Goal: Task Accomplishment & Management: Complete application form

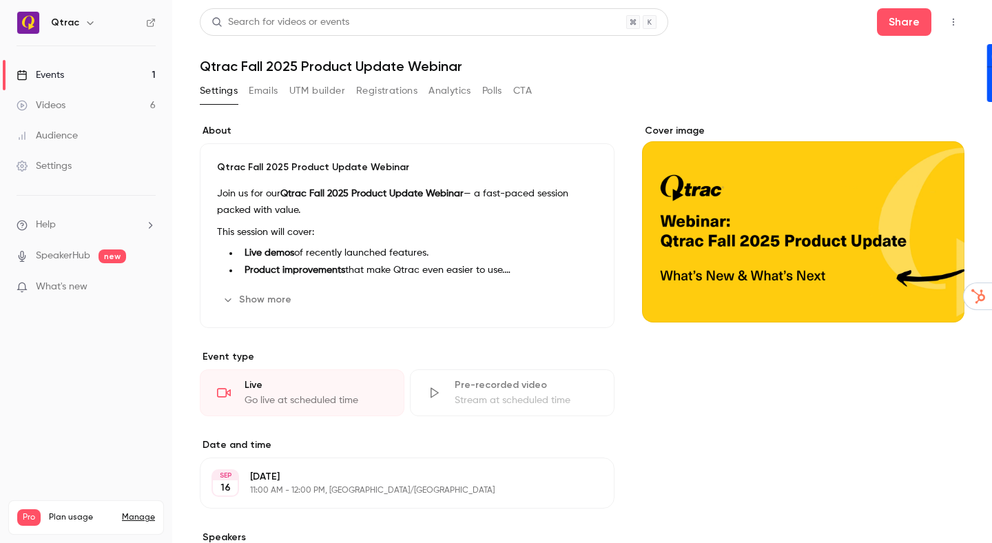
click at [66, 76] on link "Events 1" at bounding box center [86, 75] width 172 height 30
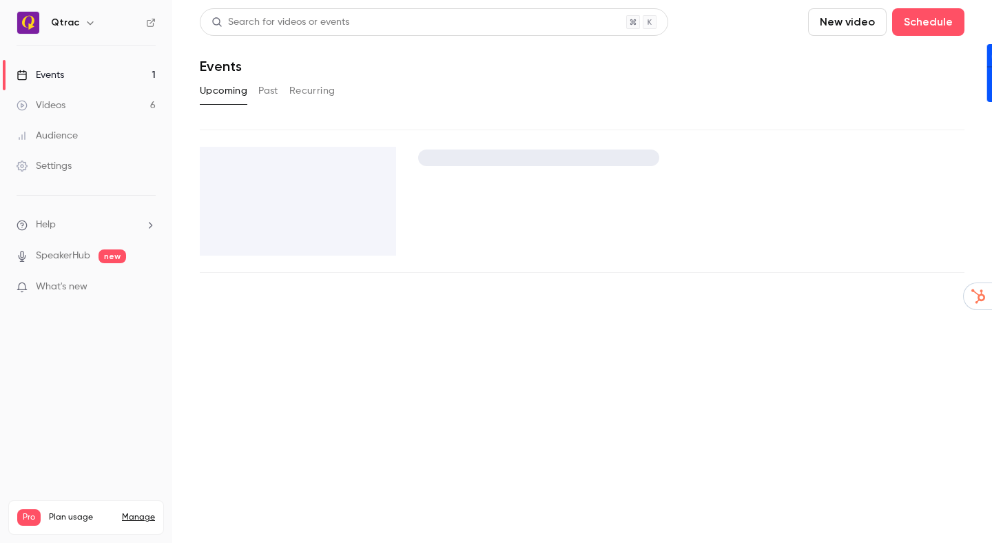
click at [66, 76] on link "Events 1" at bounding box center [86, 75] width 172 height 30
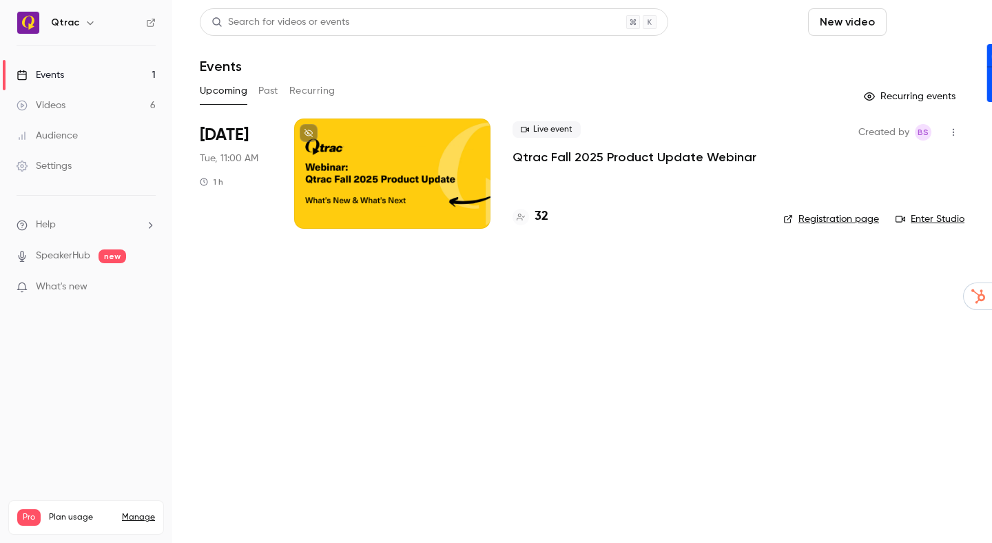
click at [931, 21] on button "Schedule" at bounding box center [928, 22] width 72 height 28
click at [851, 64] on div "One time event" at bounding box center [900, 60] width 105 height 14
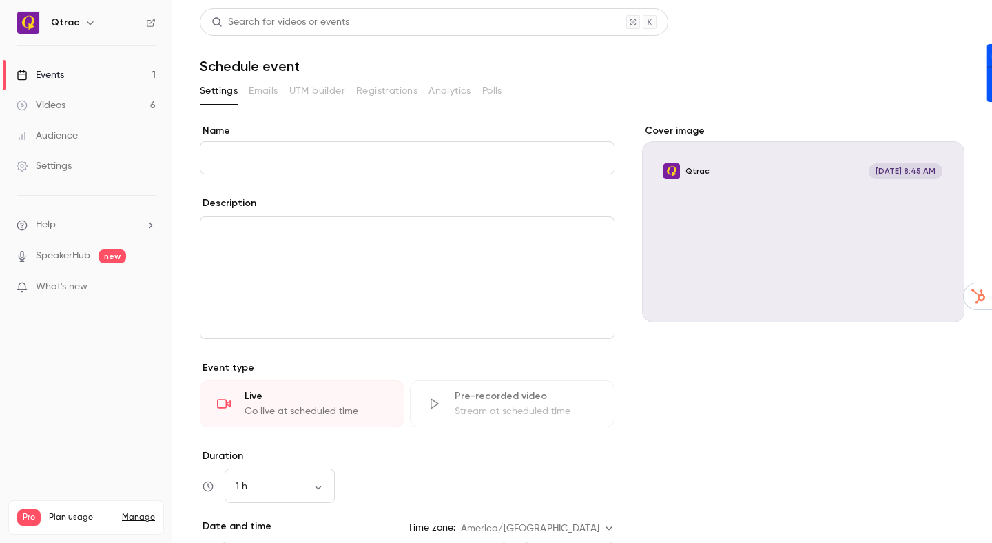
click at [522, 160] on input "Name" at bounding box center [407, 157] width 415 height 33
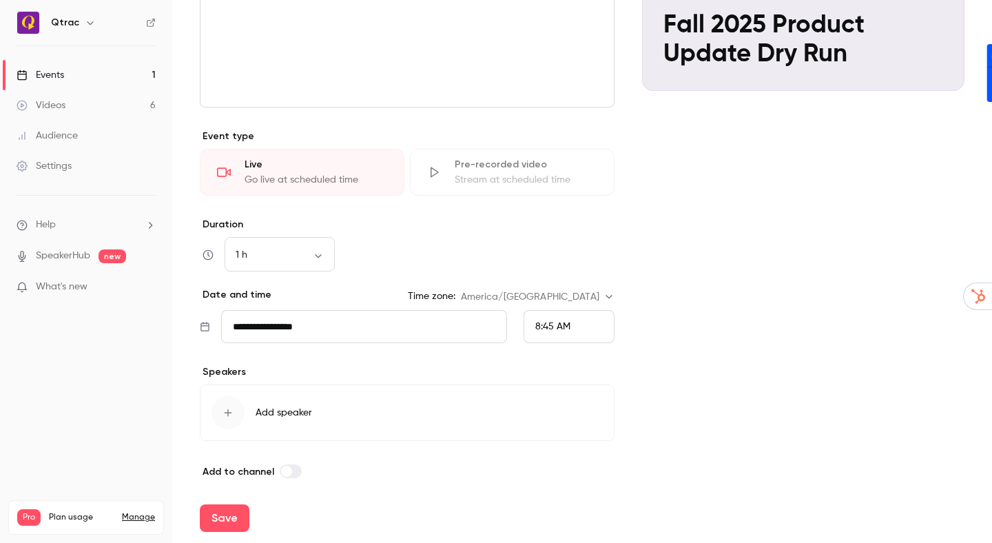
scroll to position [240, 0]
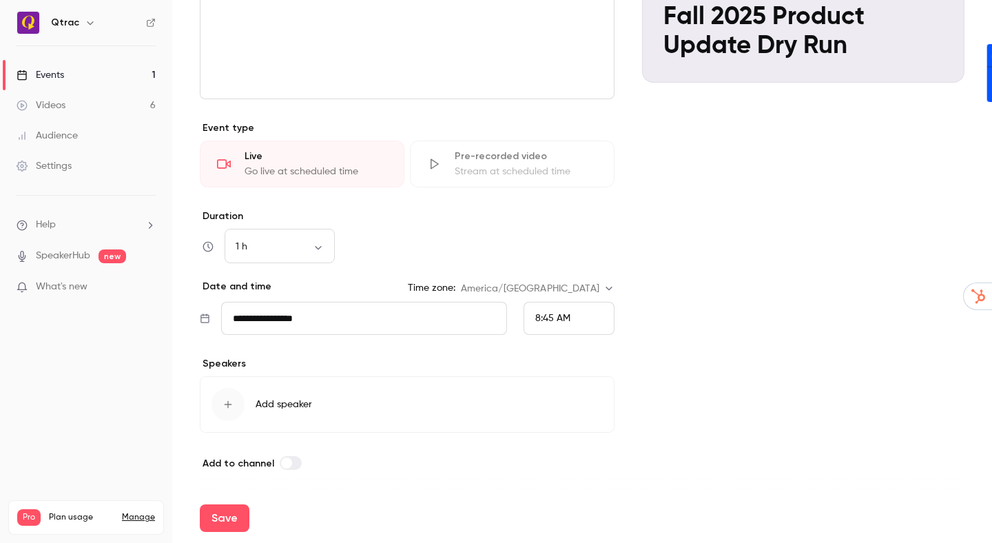
type input "**********"
click at [547, 319] on span "8:45 AM" at bounding box center [552, 319] width 35 height 10
click at [556, 217] on span "9:00 AM" at bounding box center [553, 217] width 37 height 10
click at [229, 402] on icon "button" at bounding box center [228, 404] width 11 height 11
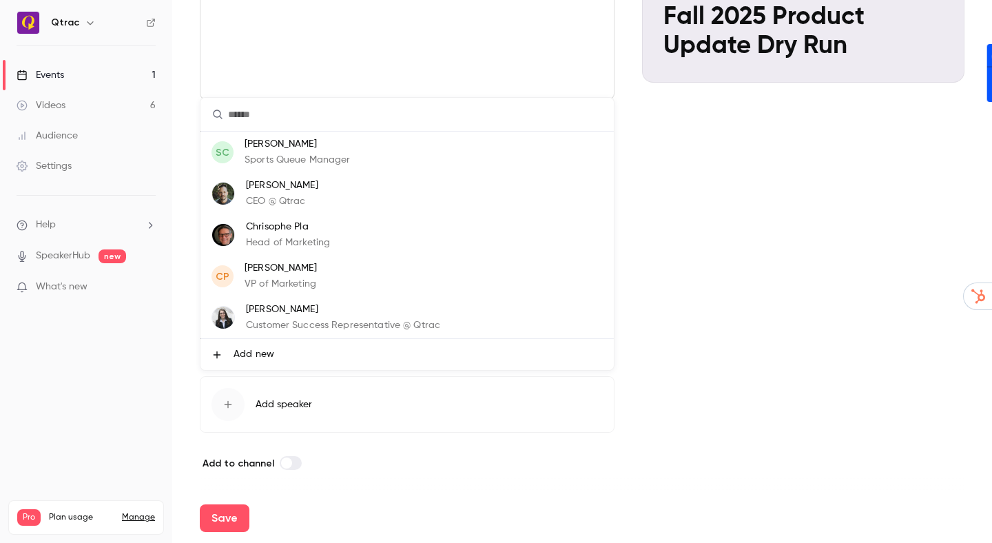
click at [304, 193] on div "Yoni Lavi CEO @ Qtrac" at bounding box center [282, 193] width 72 height 30
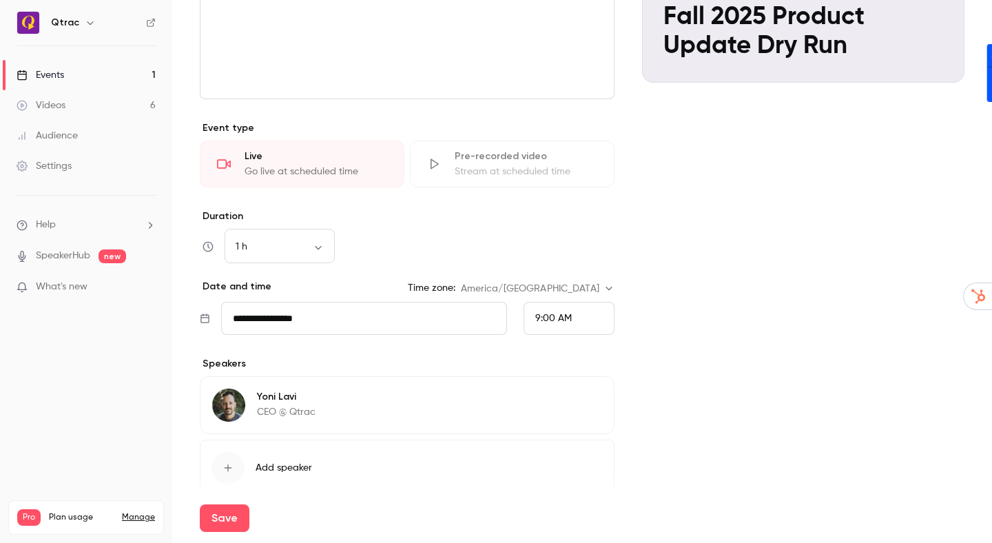
click at [225, 466] on icon "button" at bounding box center [228, 467] width 11 height 11
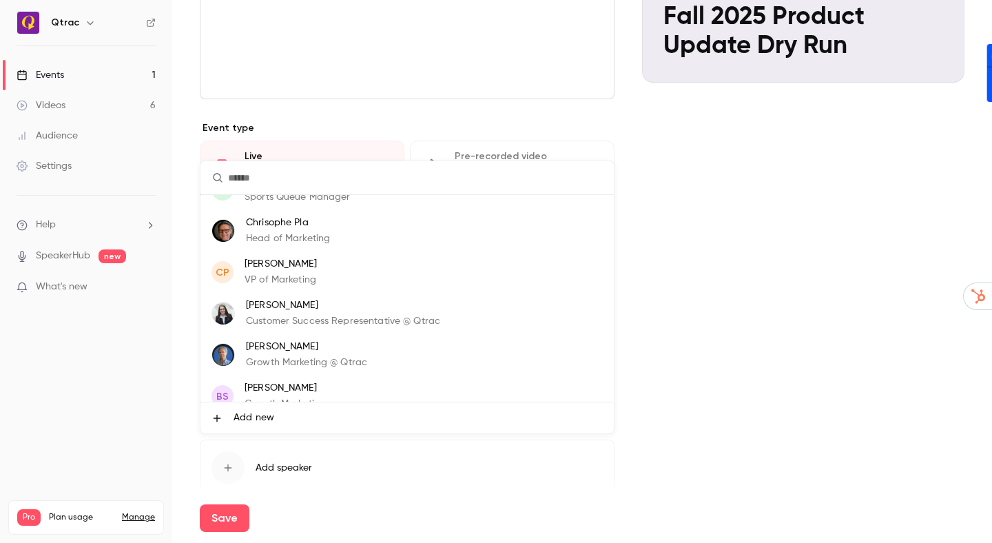
scroll to position [28, 0]
click at [290, 188] on input "text" at bounding box center [408, 177] width 414 height 33
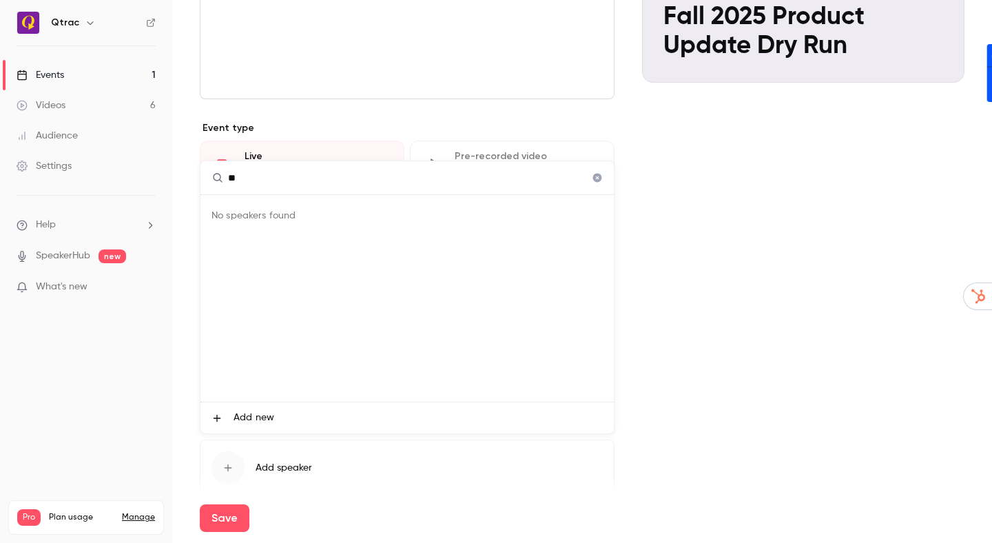
type input "*"
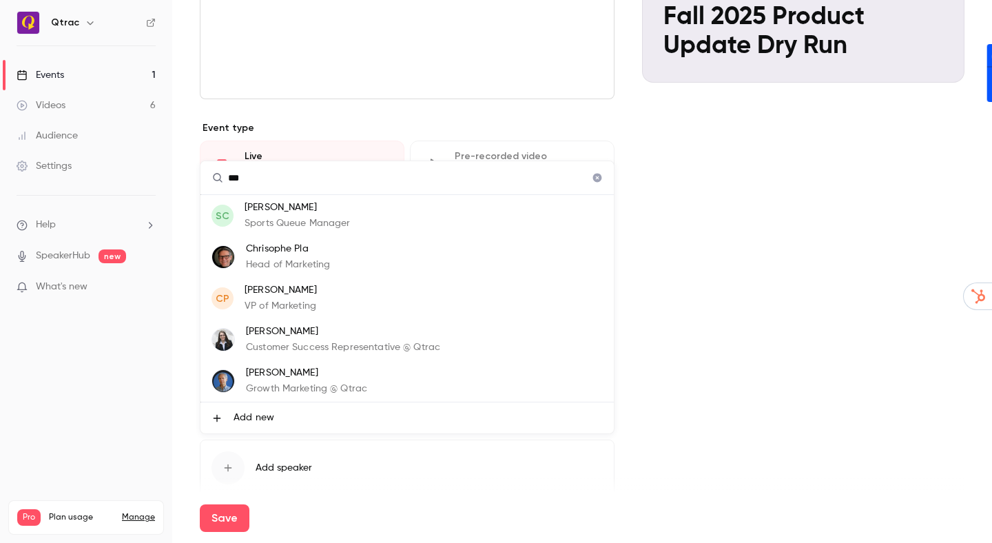
type input "****"
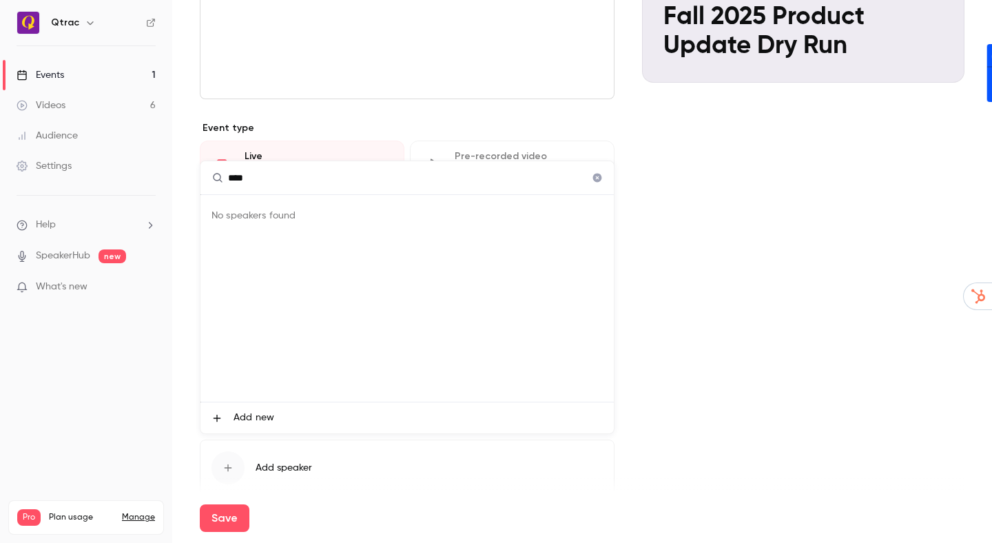
click at [243, 181] on input "****" at bounding box center [408, 177] width 414 height 33
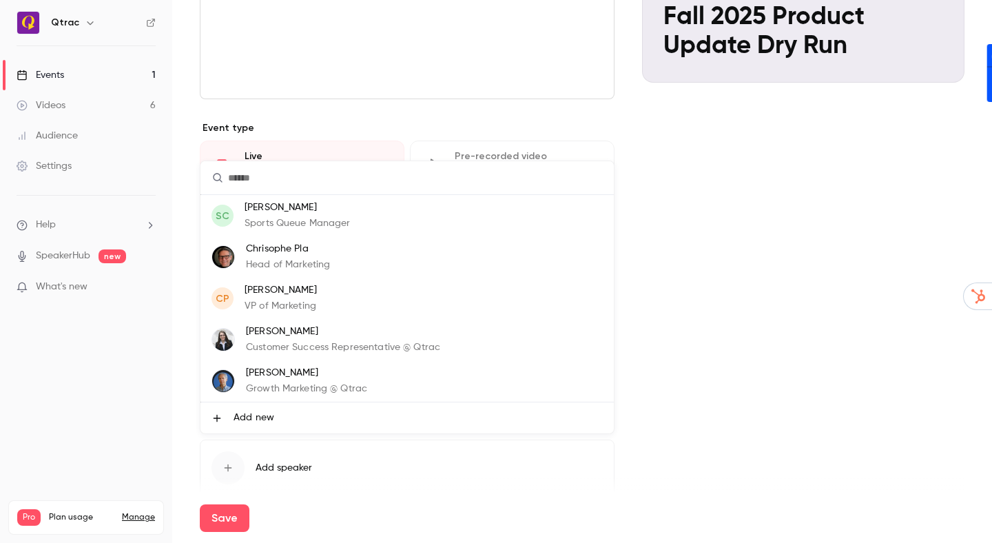
click at [246, 176] on input "text" at bounding box center [408, 177] width 414 height 33
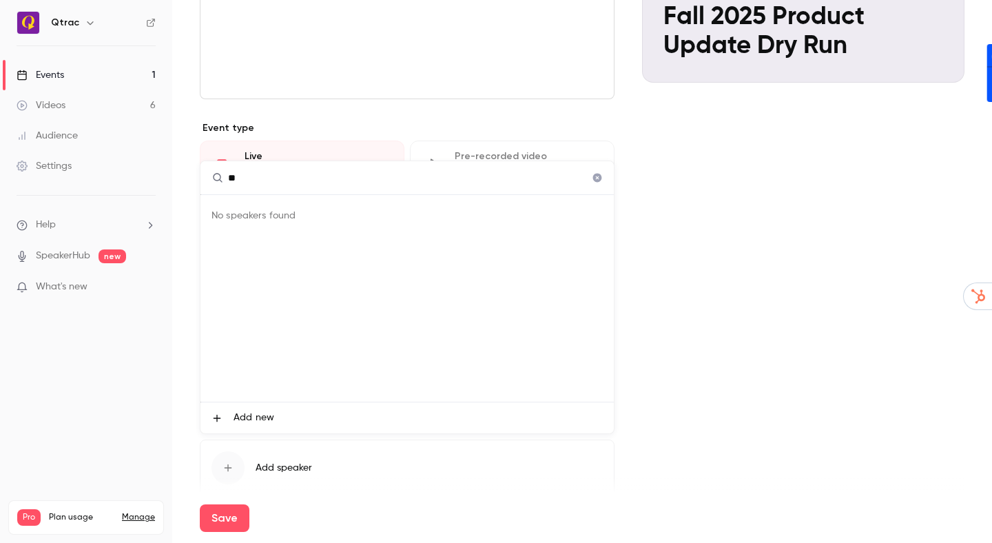
type input "*"
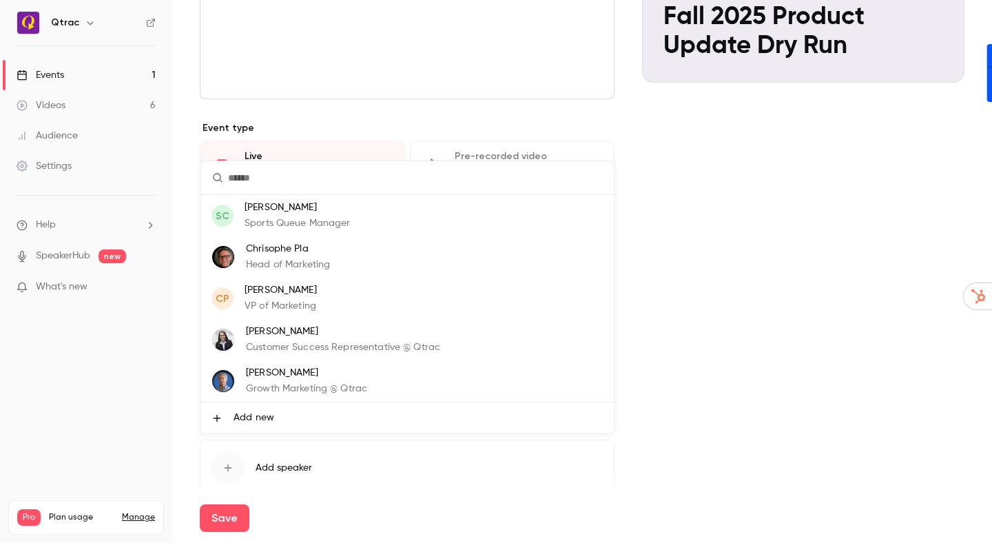
click at [269, 414] on span "Add new" at bounding box center [254, 418] width 41 height 14
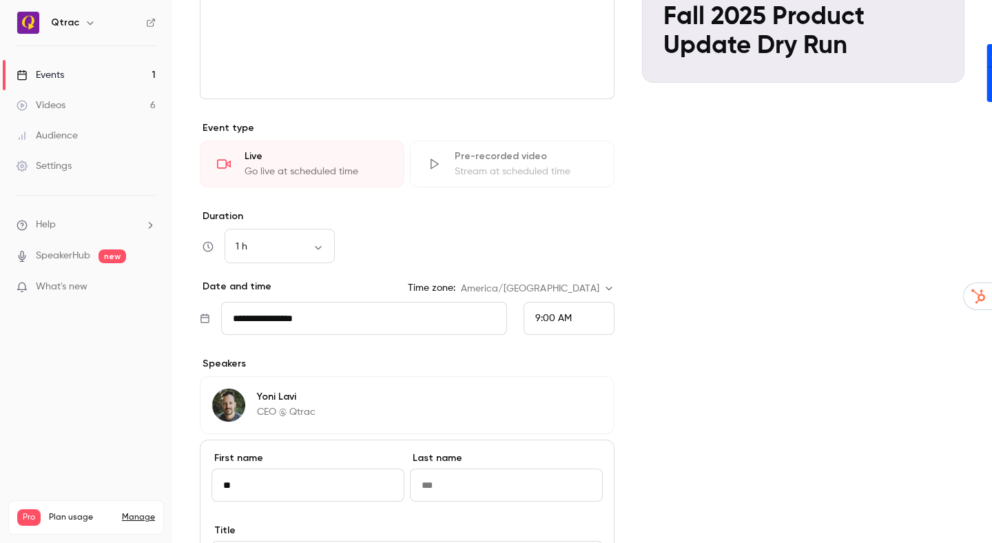
type input "*"
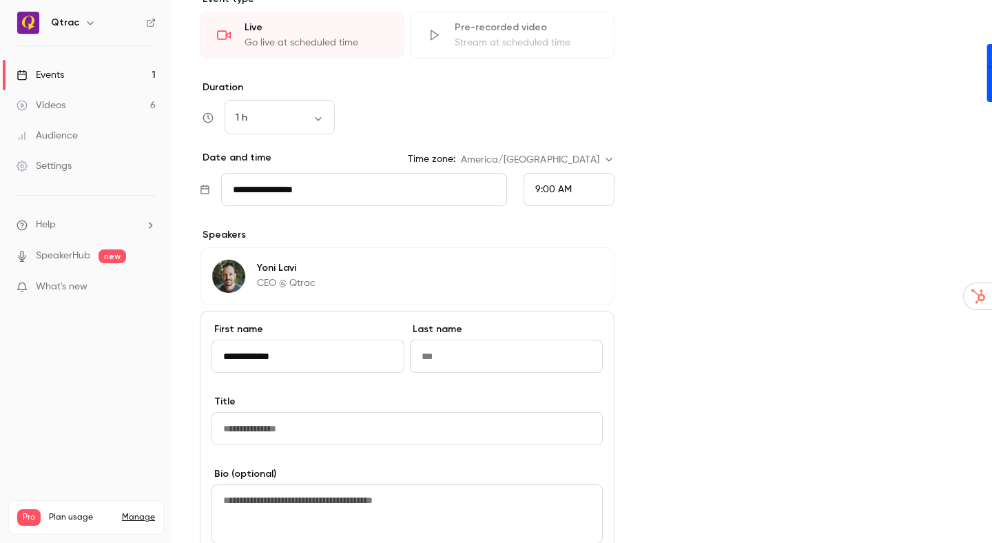
scroll to position [374, 0]
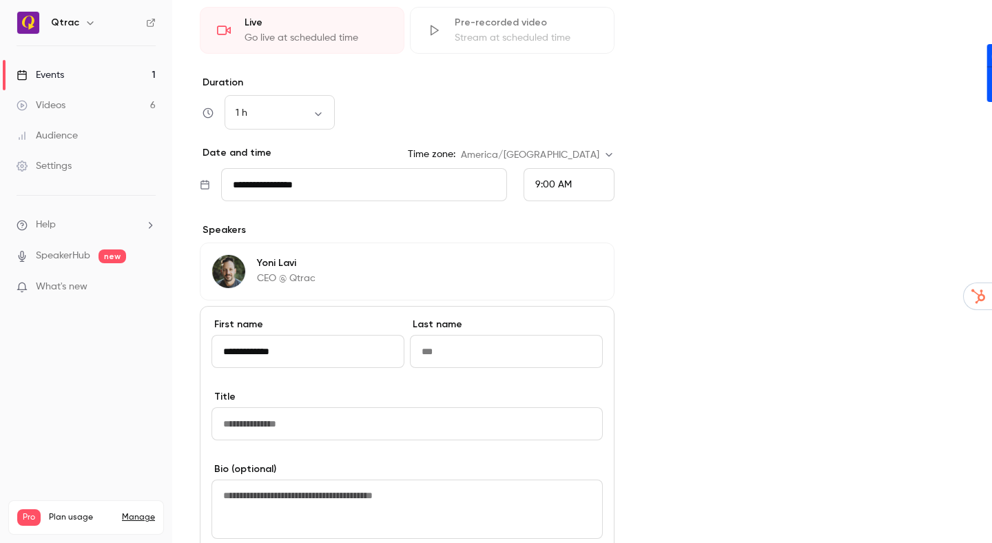
click at [276, 352] on input "**********" at bounding box center [308, 351] width 193 height 33
type input "*******"
click at [476, 351] on input "Last name" at bounding box center [506, 351] width 193 height 33
type input "*****"
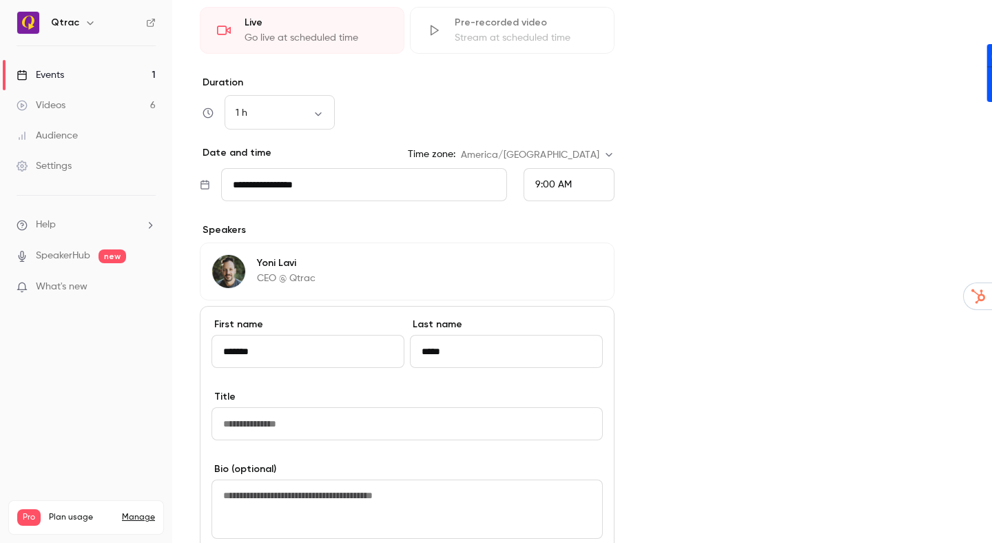
click at [338, 431] on input "Title" at bounding box center [407, 423] width 391 height 33
click at [338, 428] on input "Title" at bounding box center [407, 423] width 391 height 33
click at [272, 423] on input "Title" at bounding box center [407, 423] width 391 height 33
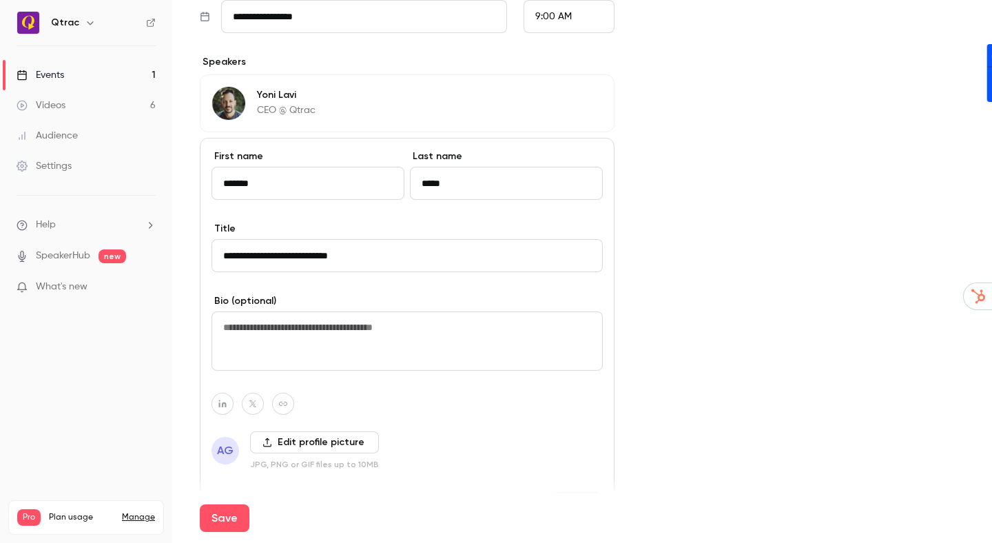
scroll to position [547, 0]
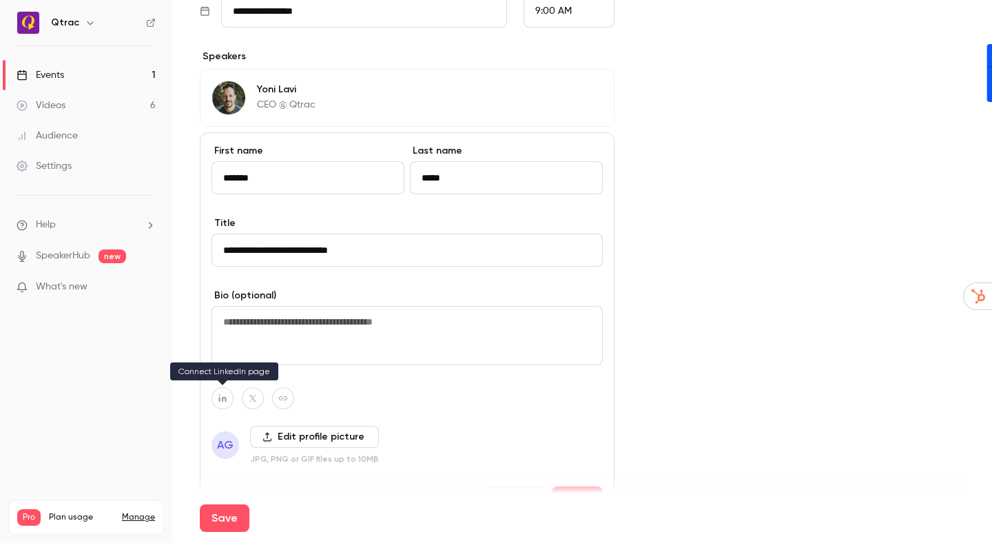
click at [219, 398] on icon "button" at bounding box center [222, 399] width 8 height 8
click at [309, 440] on label "Edit profile picture" at bounding box center [314, 437] width 129 height 22
click at [0, 0] on input "Edit profile picture" at bounding box center [0, 0] width 0 height 0
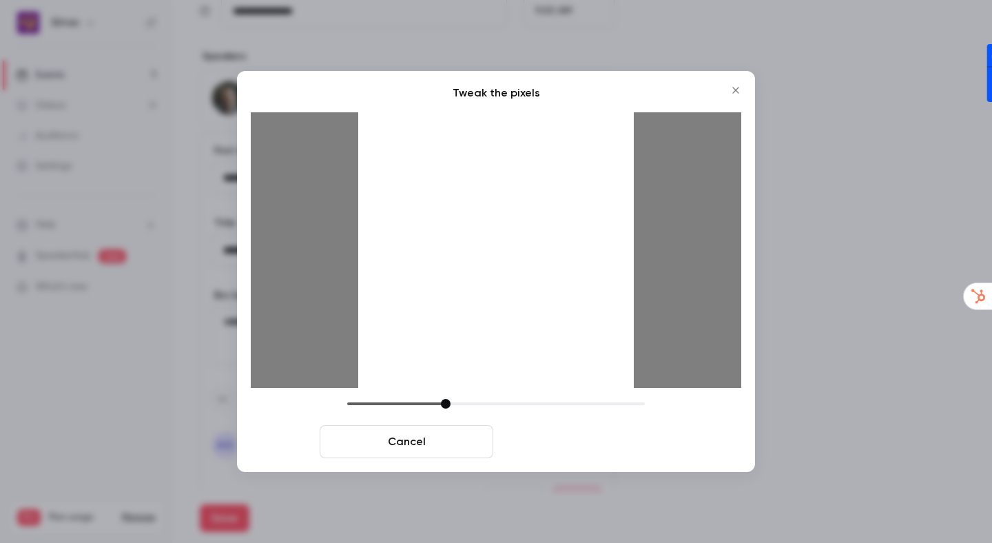
click at [595, 443] on button "Crop and save" at bounding box center [586, 441] width 174 height 33
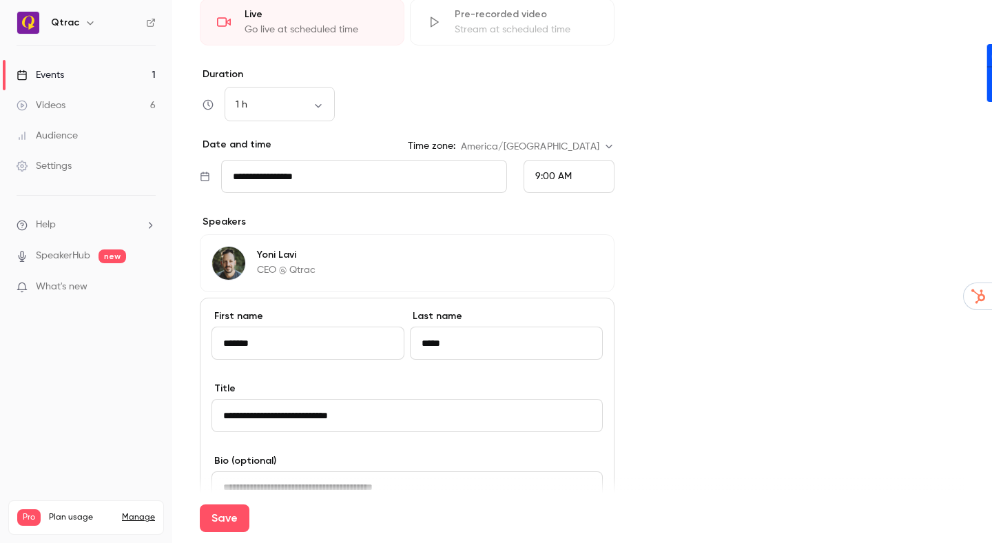
scroll to position [545, 0]
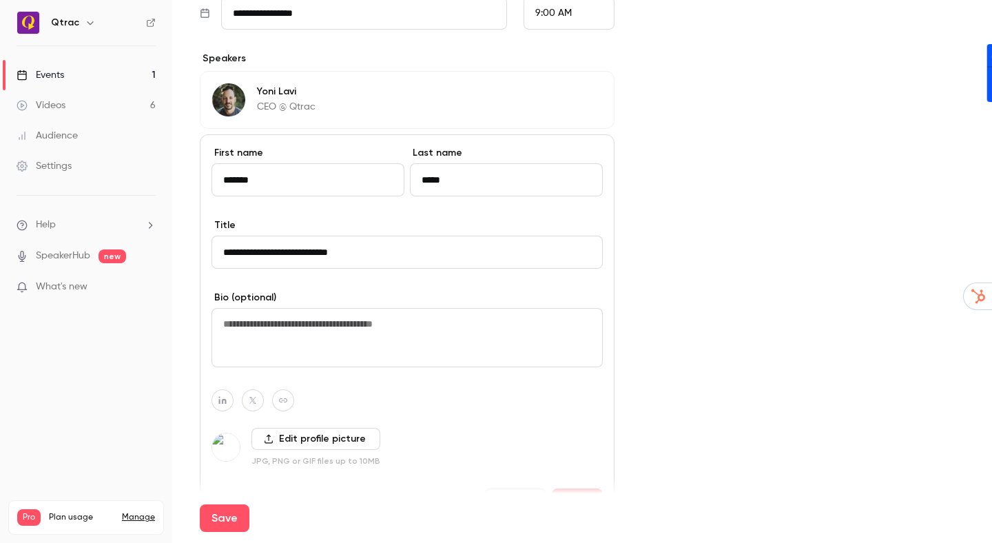
drag, startPoint x: 360, startPoint y: 252, endPoint x: 448, endPoint y: 260, distance: 87.9
click at [362, 252] on input "**********" at bounding box center [407, 252] width 391 height 33
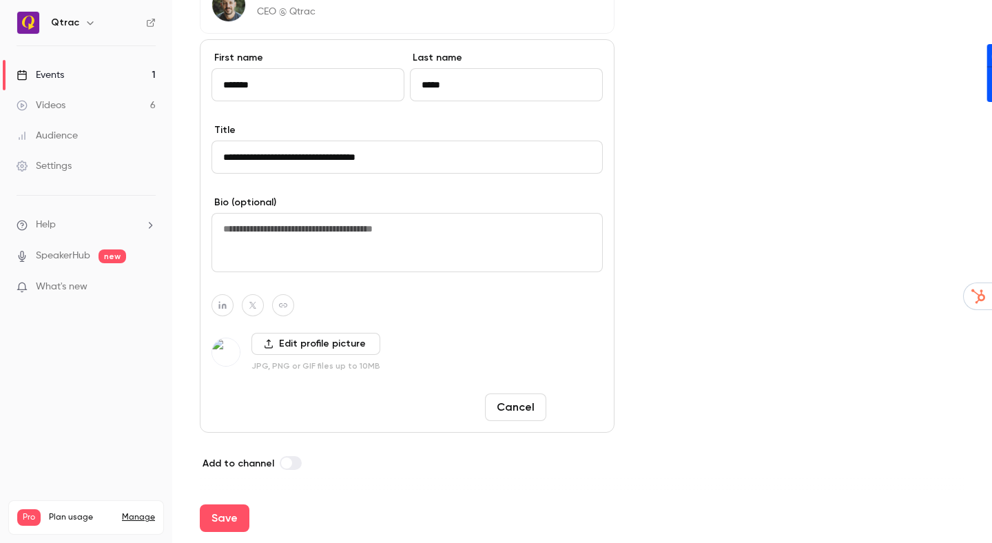
type input "**********"
click at [573, 410] on button "Done" at bounding box center [577, 408] width 51 height 28
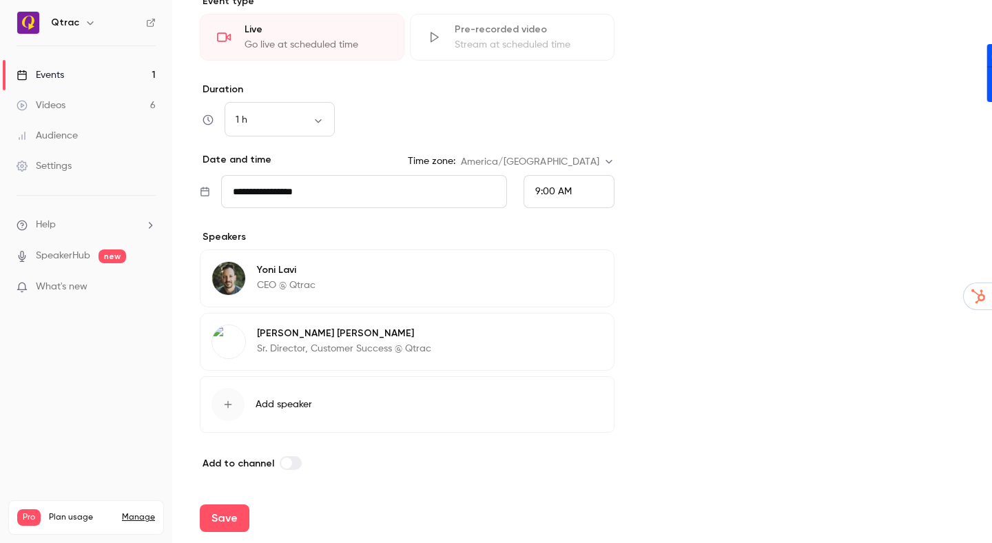
click at [225, 401] on icon "button" at bounding box center [228, 404] width 11 height 11
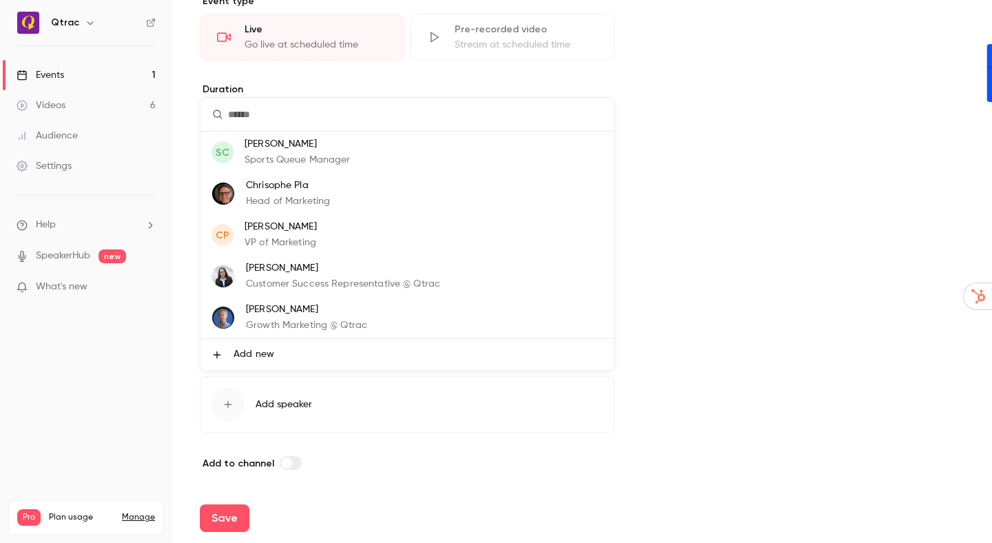
click at [239, 107] on input "text" at bounding box center [408, 114] width 414 height 33
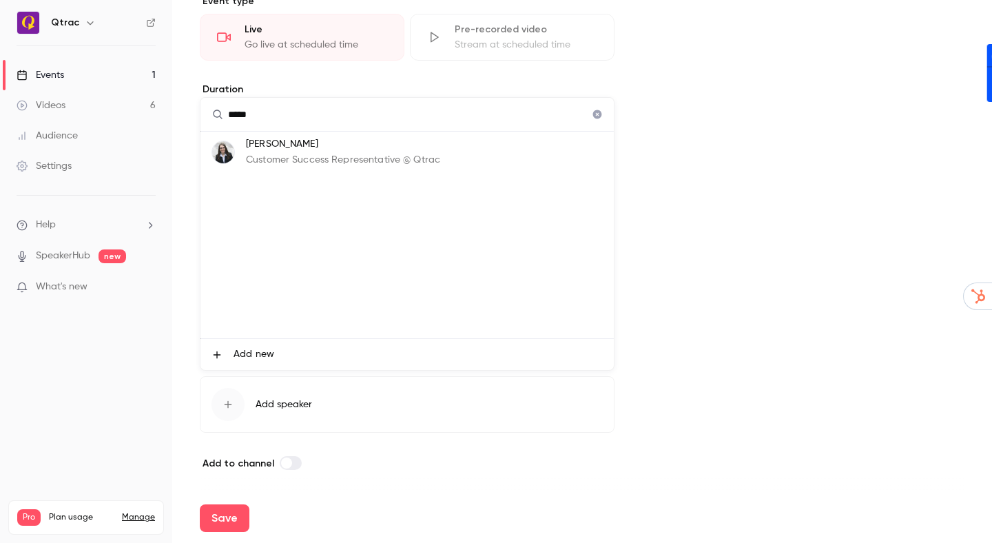
type input "*****"
click at [296, 161] on p "Customer Success Representative @ Qtrac" at bounding box center [343, 160] width 194 height 14
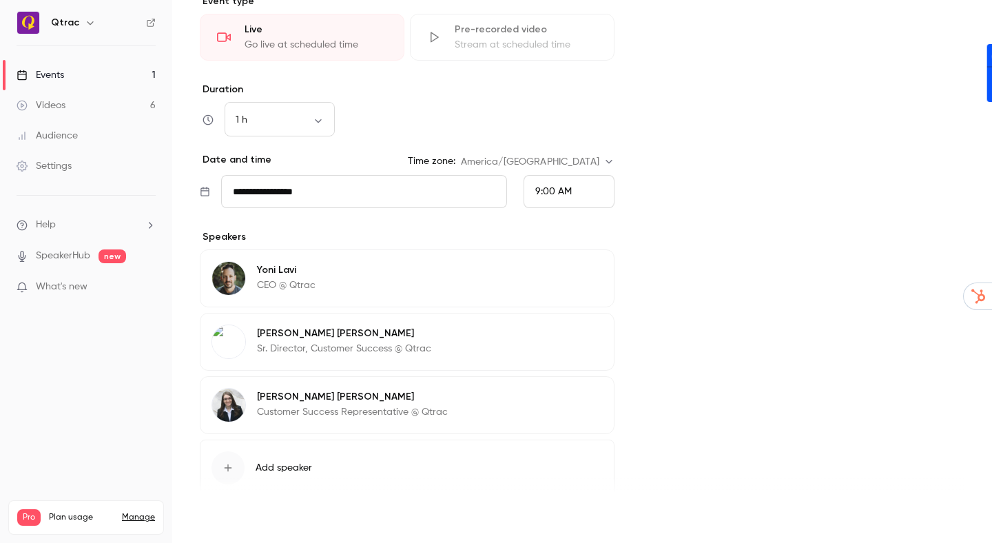
click at [232, 520] on button "Save" at bounding box center [225, 518] width 50 height 28
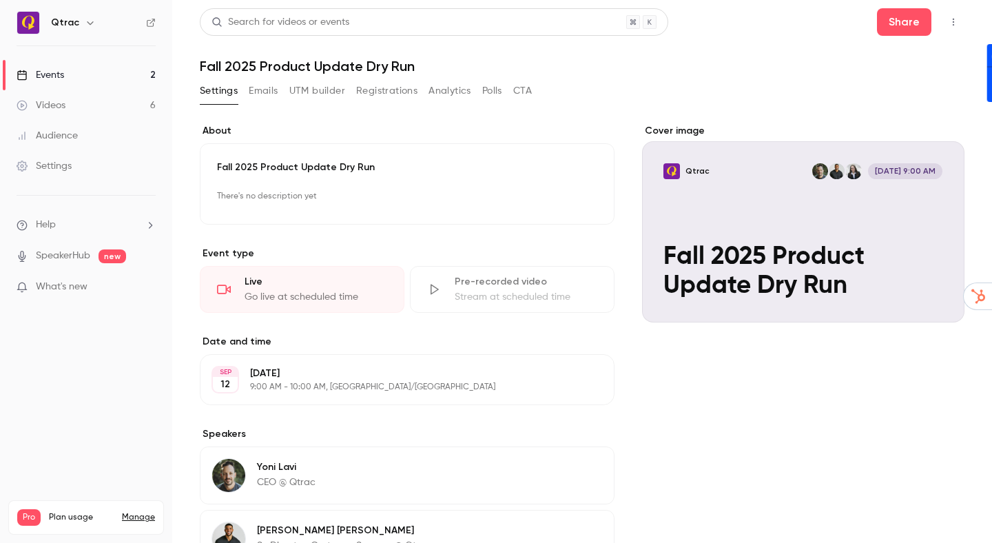
scroll to position [236, 0]
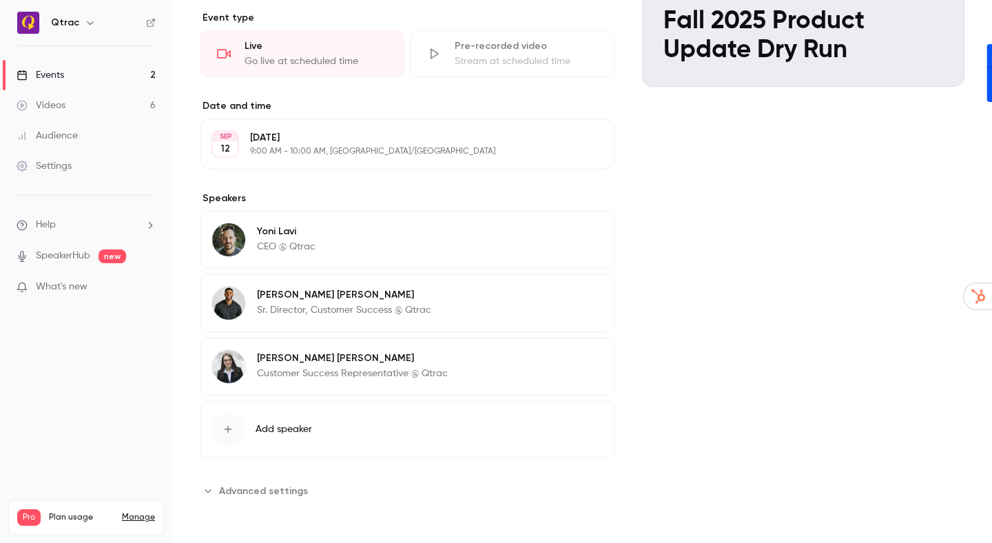
click at [251, 491] on span "Advanced settings" at bounding box center [263, 491] width 89 height 14
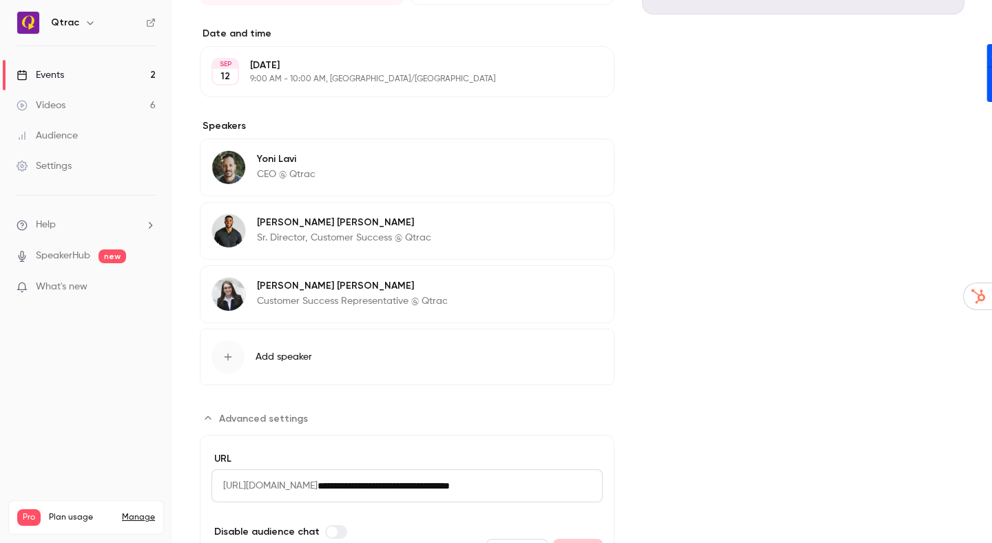
scroll to position [390, 0]
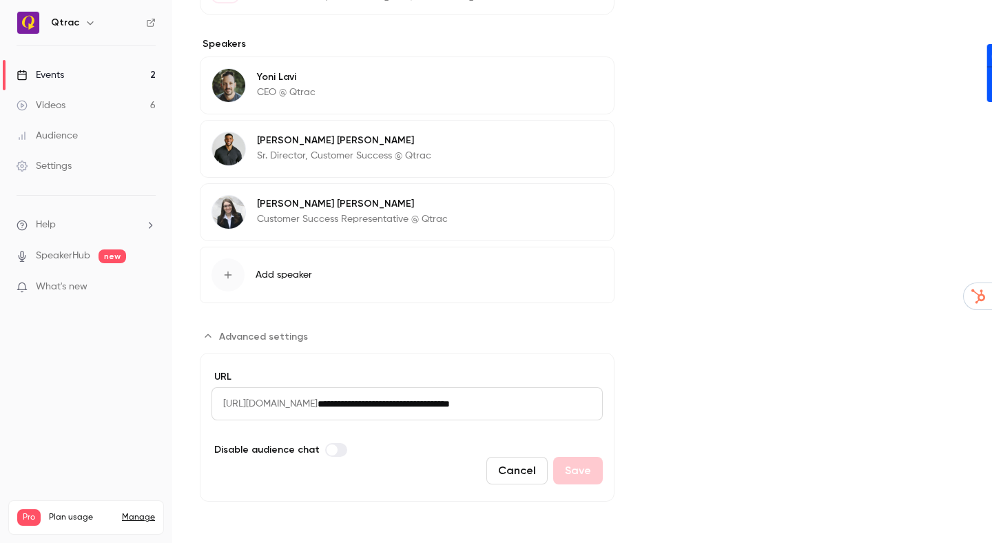
click at [332, 449] on label "Advanced settings" at bounding box center [336, 450] width 22 height 14
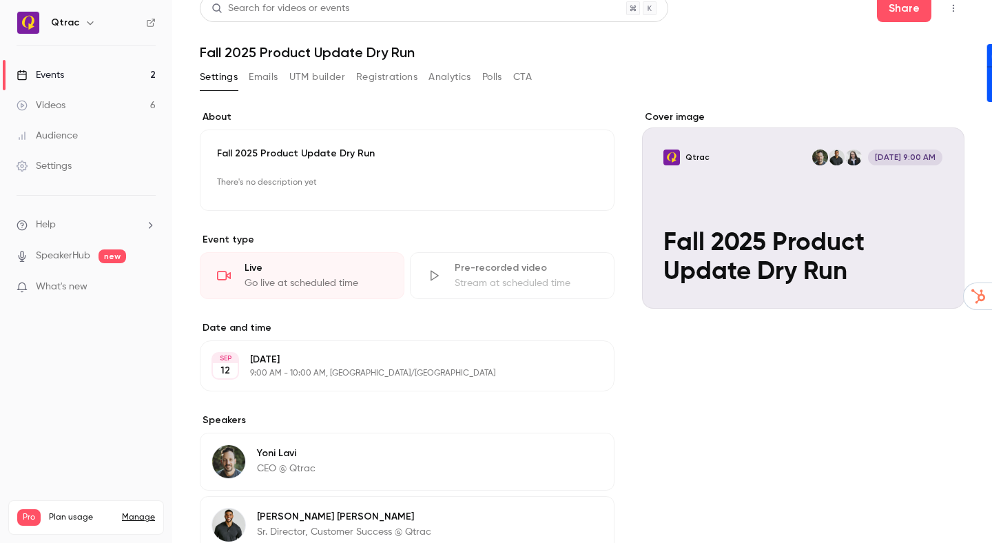
scroll to position [0, 0]
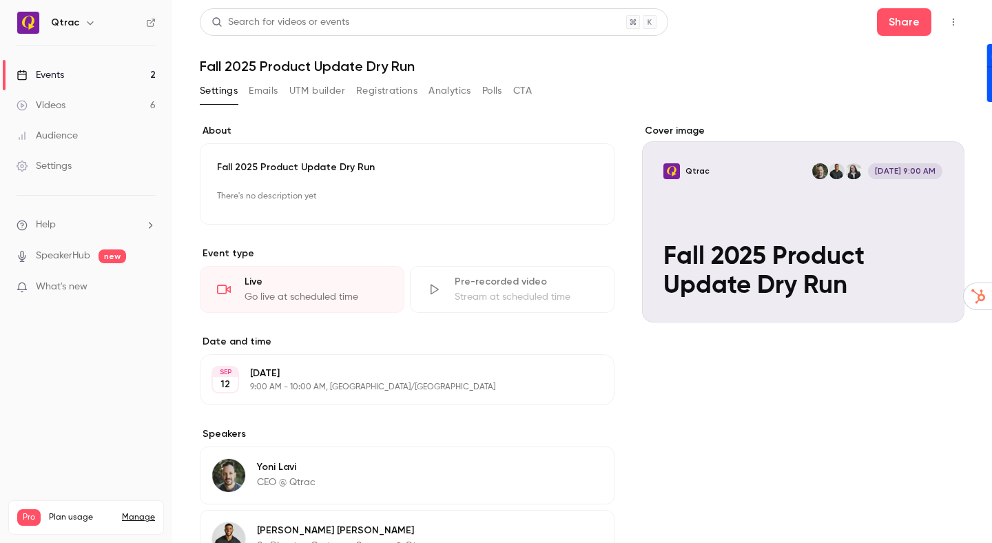
click at [252, 90] on button "Emails" at bounding box center [263, 91] width 29 height 22
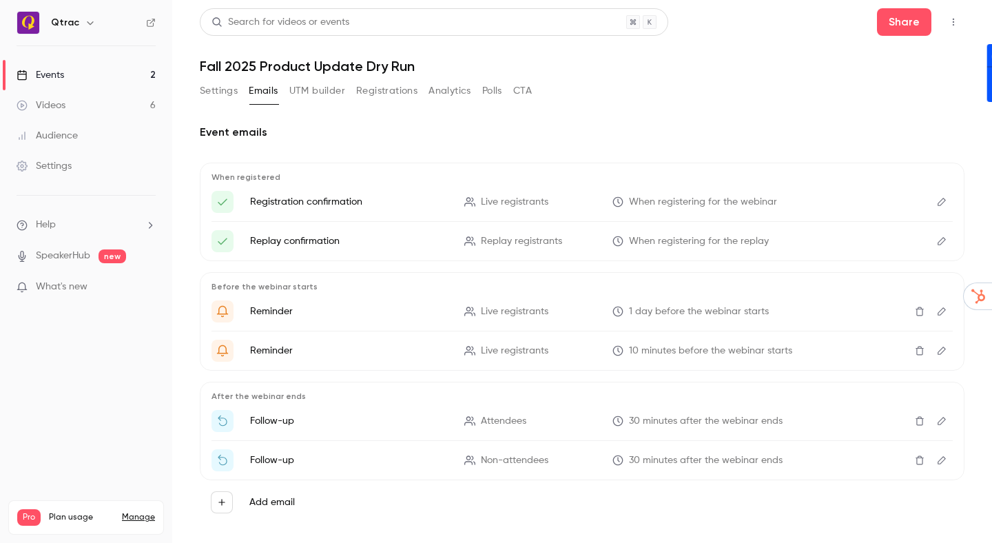
click at [385, 88] on button "Registrations" at bounding box center [386, 91] width 61 height 22
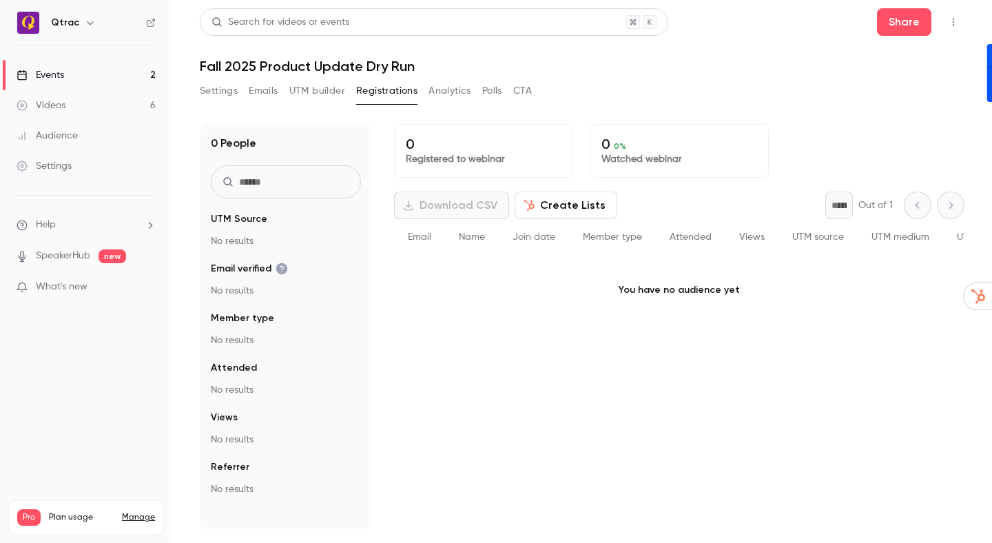
click at [452, 92] on button "Analytics" at bounding box center [450, 91] width 43 height 22
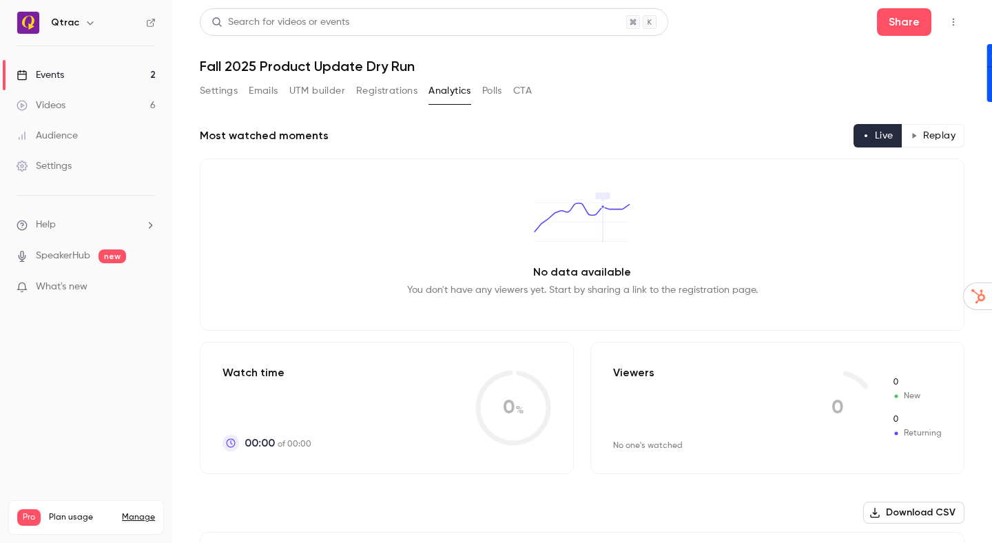
click at [214, 88] on button "Settings" at bounding box center [219, 91] width 38 height 22
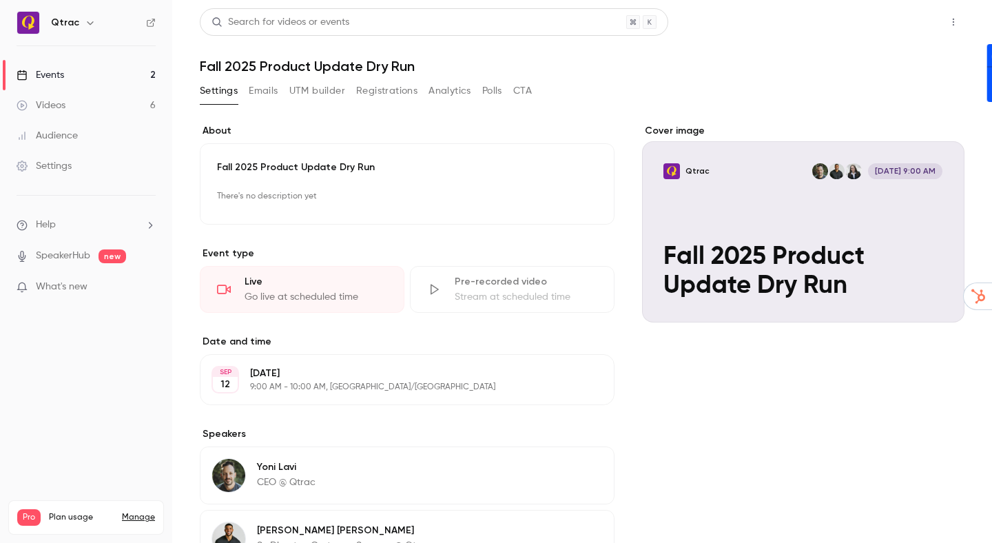
click at [912, 26] on button "Share" at bounding box center [904, 22] width 54 height 28
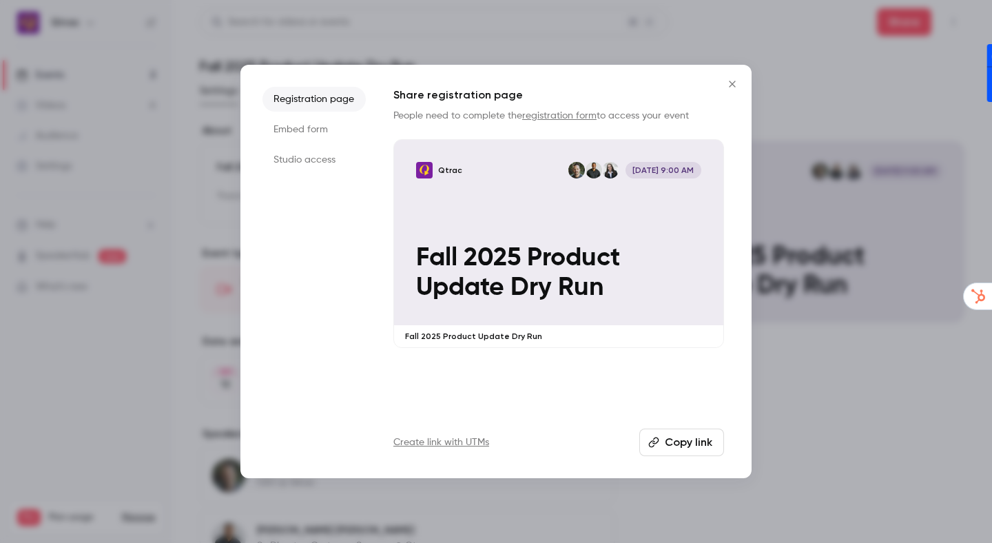
click at [316, 157] on li "Studio access" at bounding box center [314, 159] width 103 height 25
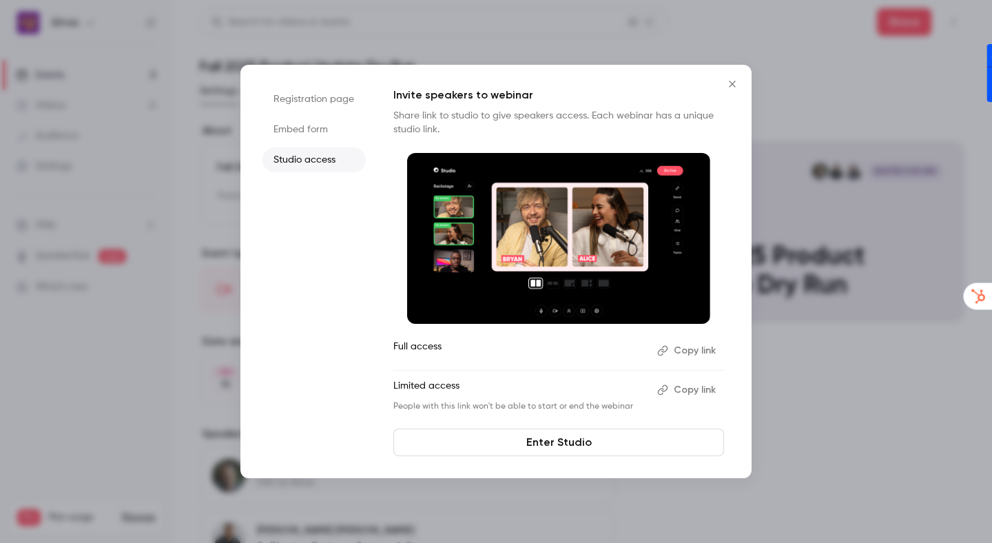
click at [695, 351] on button "Copy link" at bounding box center [688, 351] width 72 height 22
click at [702, 390] on button "Copy link" at bounding box center [688, 390] width 72 height 22
click at [316, 99] on li "Registration page" at bounding box center [314, 99] width 103 height 25
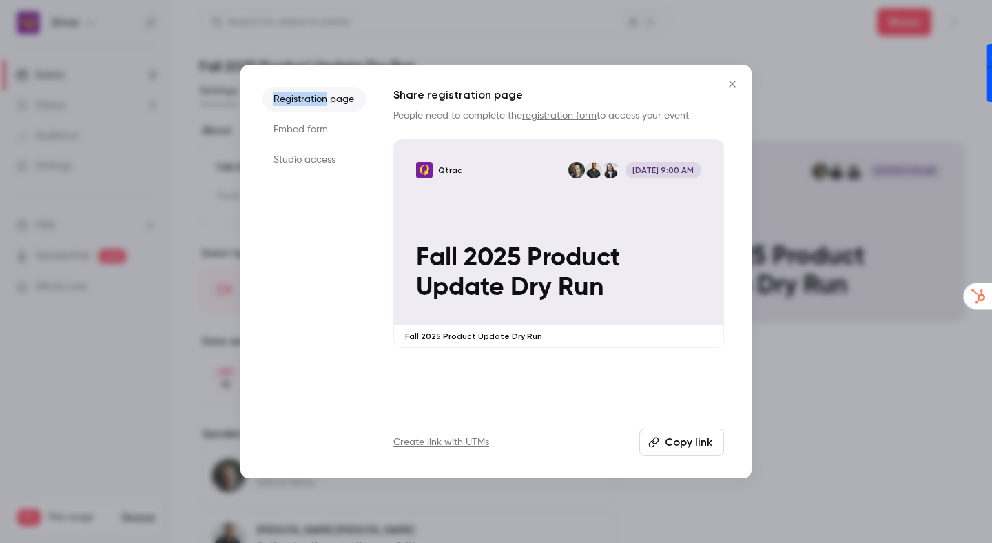
click at [678, 445] on button "Copy link" at bounding box center [682, 443] width 85 height 28
click at [733, 84] on icon "Close" at bounding box center [732, 84] width 17 height 11
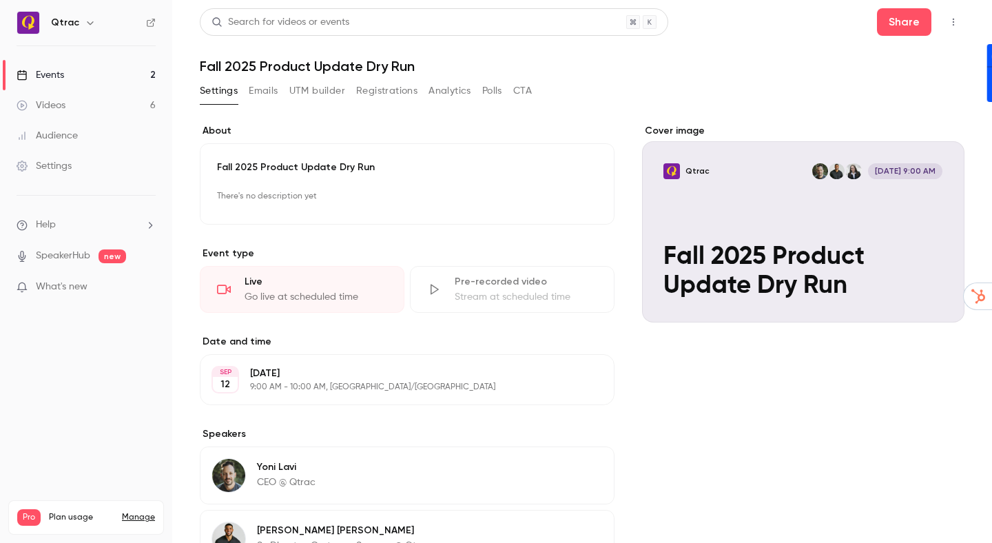
click at [59, 76] on div "Events" at bounding box center [41, 75] width 48 height 14
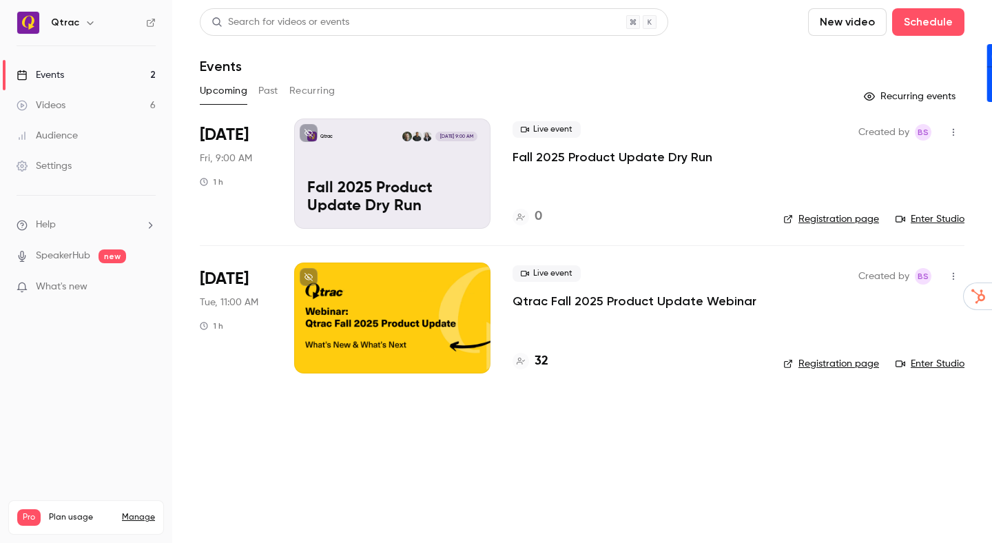
click at [378, 314] on div at bounding box center [392, 318] width 196 height 110
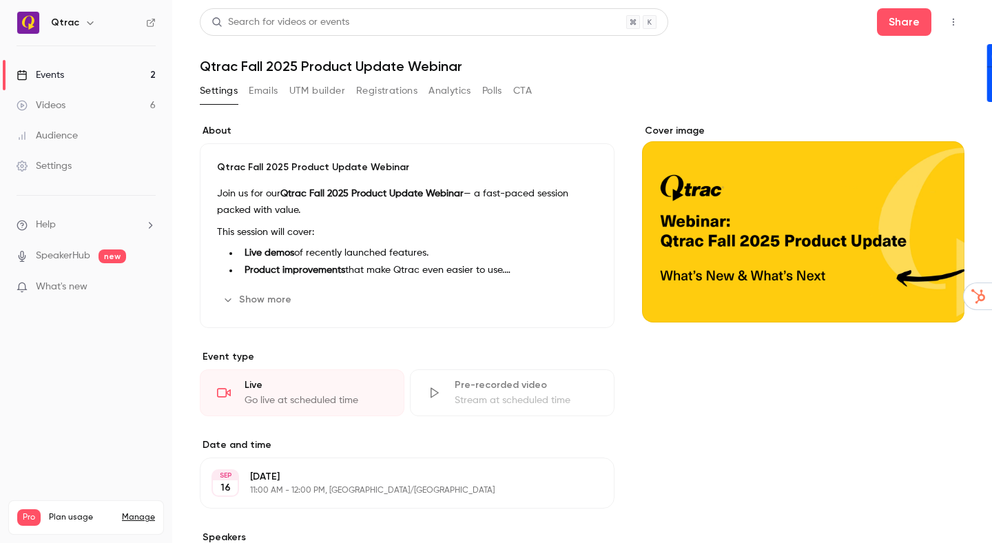
click at [394, 93] on button "Registrations" at bounding box center [386, 91] width 61 height 22
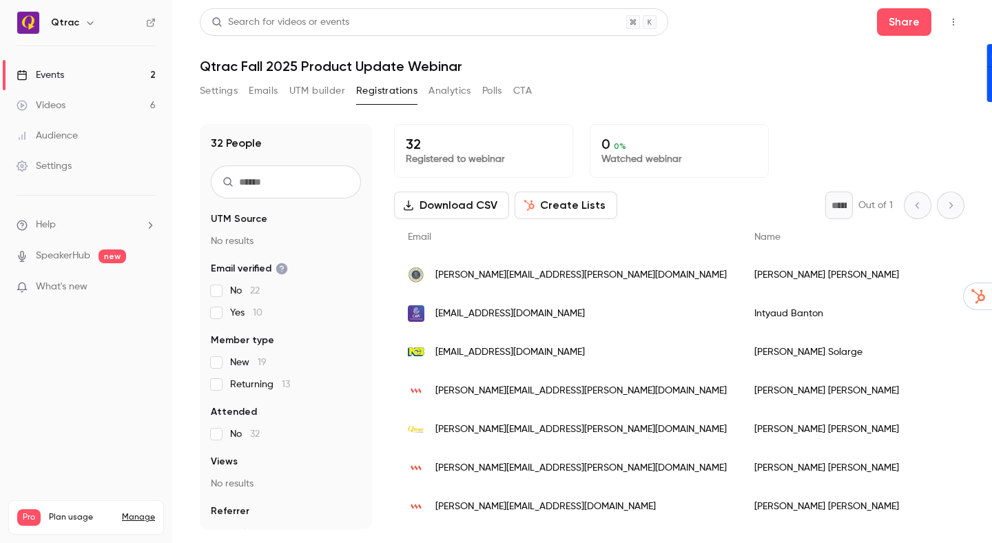
click at [712, 59] on h1 "Qtrac Fall 2025 Product Update Webinar" at bounding box center [582, 66] width 765 height 17
click at [85, 78] on link "Events 2" at bounding box center [86, 75] width 172 height 30
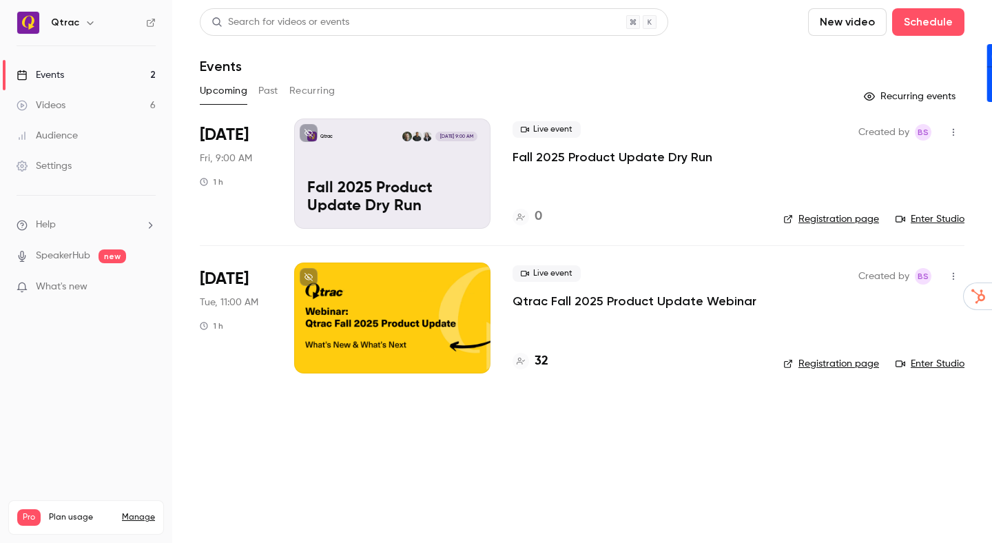
click at [401, 170] on div "Qtrac Sep 12, 9:00 AM Fall 2025 Product Update Dry Run" at bounding box center [392, 174] width 196 height 110
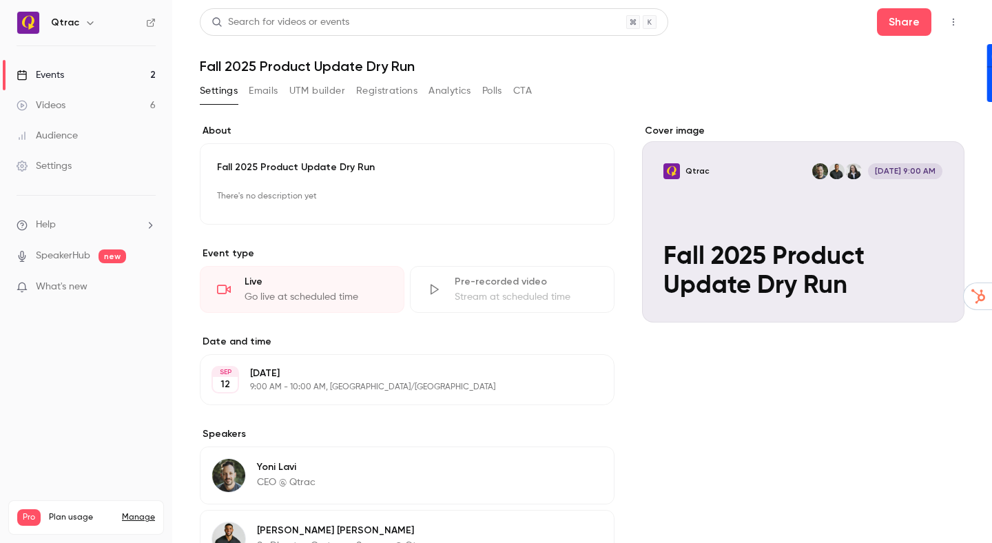
click at [720, 255] on div "Cover image" at bounding box center [803, 223] width 323 height 198
click at [0, 0] on input "Qtrac Sep 12, 9:00 AM Fall 2025 Product Update Dry Run" at bounding box center [0, 0] width 0 height 0
click at [906, 18] on button "Share" at bounding box center [904, 22] width 54 height 28
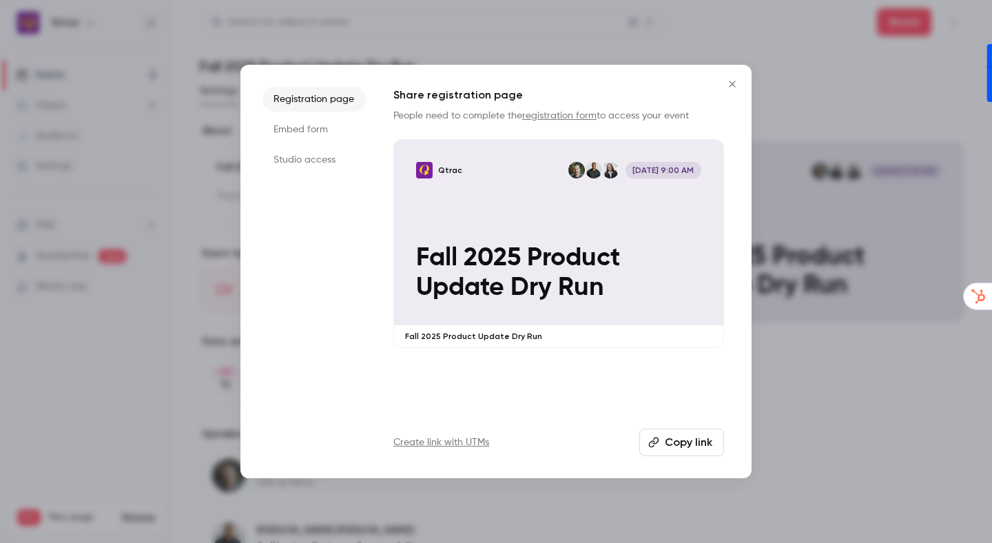
click at [303, 162] on li "Studio access" at bounding box center [314, 159] width 103 height 25
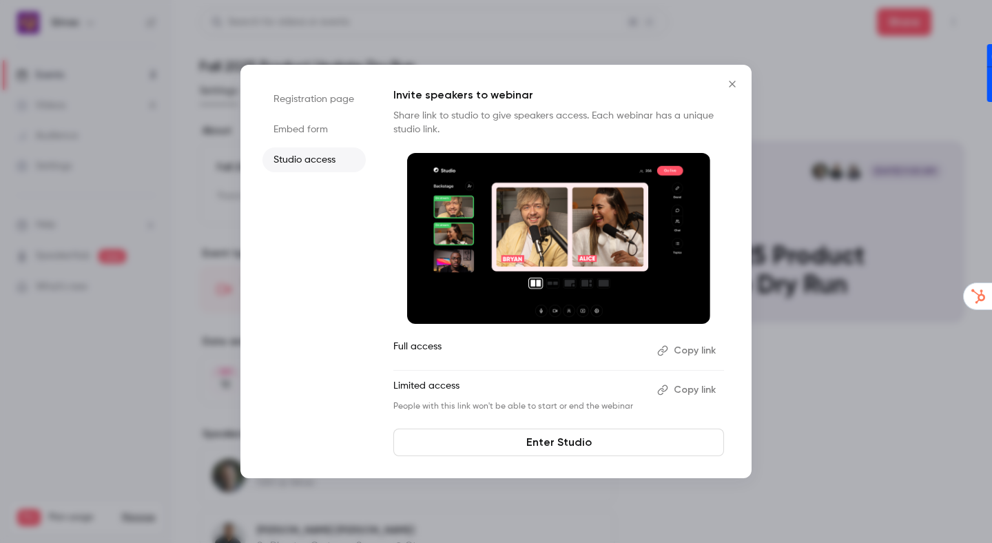
click at [564, 441] on link "Enter Studio" at bounding box center [559, 443] width 331 height 28
click at [736, 82] on icon "Close" at bounding box center [732, 84] width 17 height 11
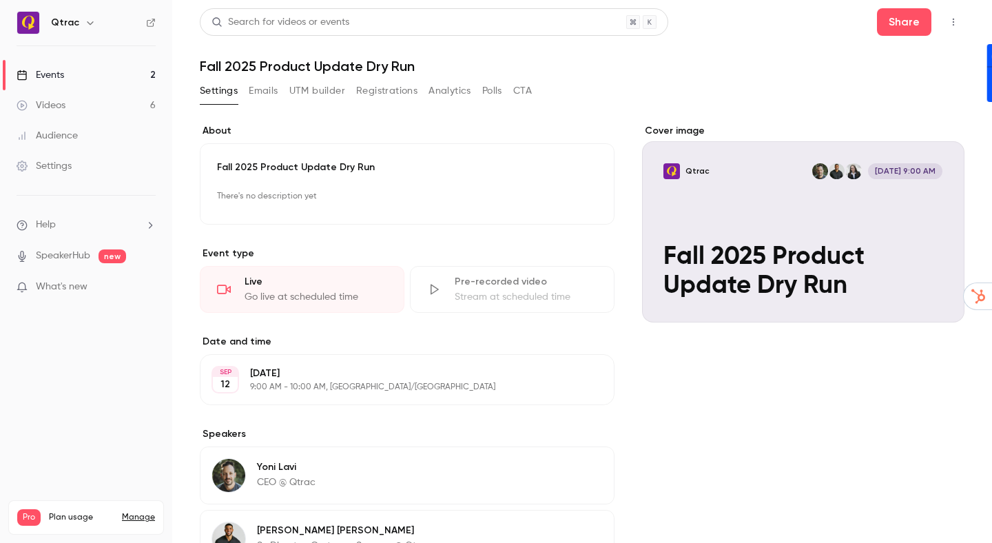
click at [768, 70] on h1 "Fall 2025 Product Update Dry Run" at bounding box center [582, 66] width 765 height 17
click at [83, 72] on link "Events 2" at bounding box center [86, 75] width 172 height 30
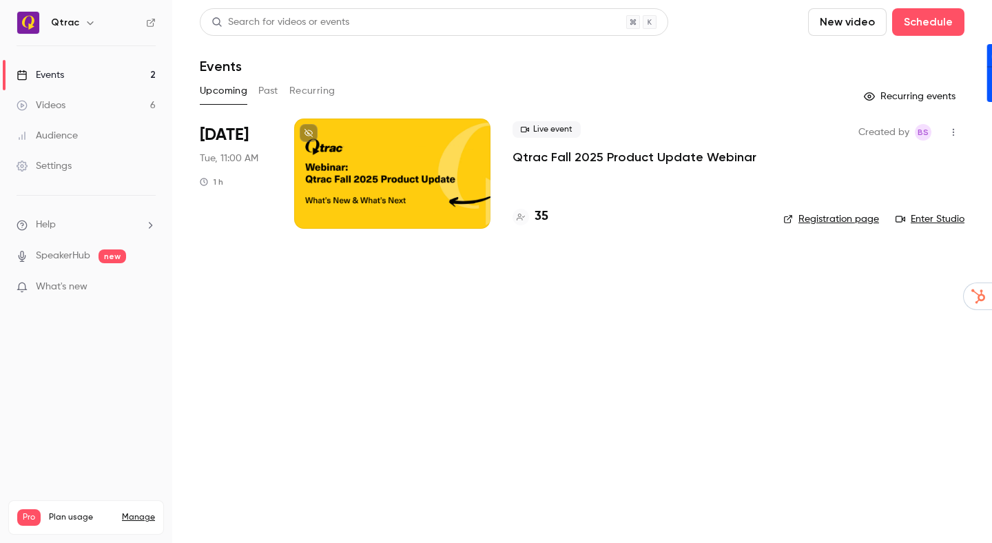
click at [271, 92] on button "Past" at bounding box center [268, 91] width 20 height 22
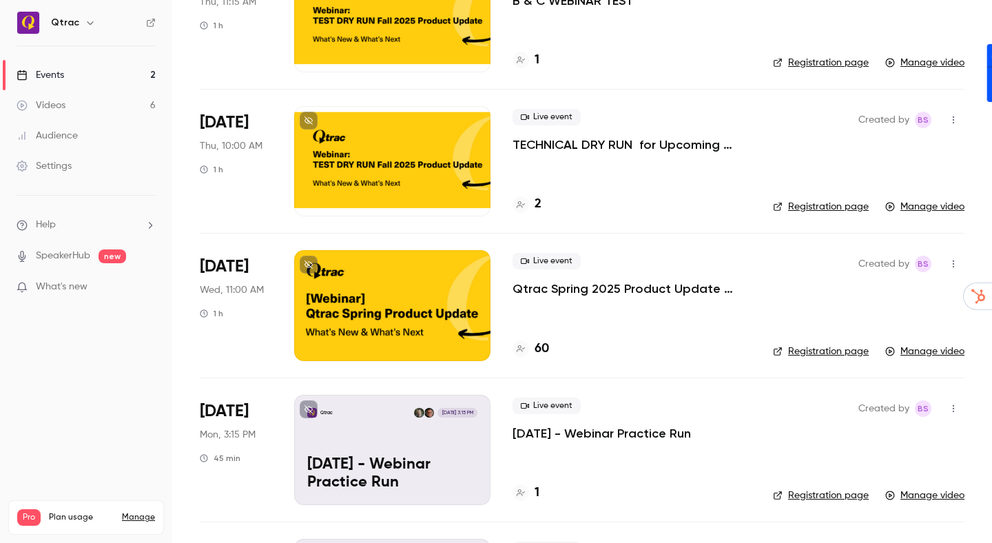
scroll to position [446, 0]
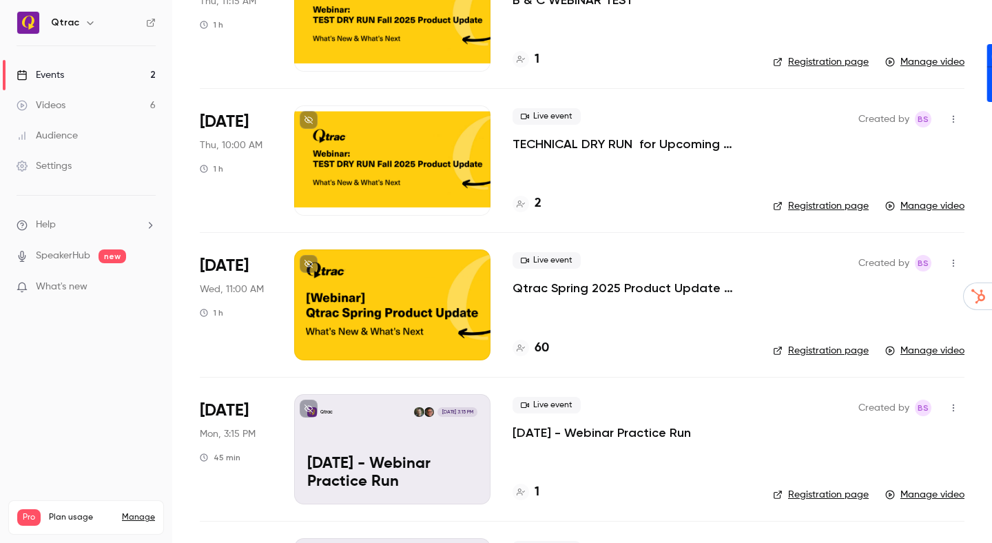
click at [554, 289] on p "Qtrac Spring 2025 Product Update Webinar" at bounding box center [632, 288] width 238 height 17
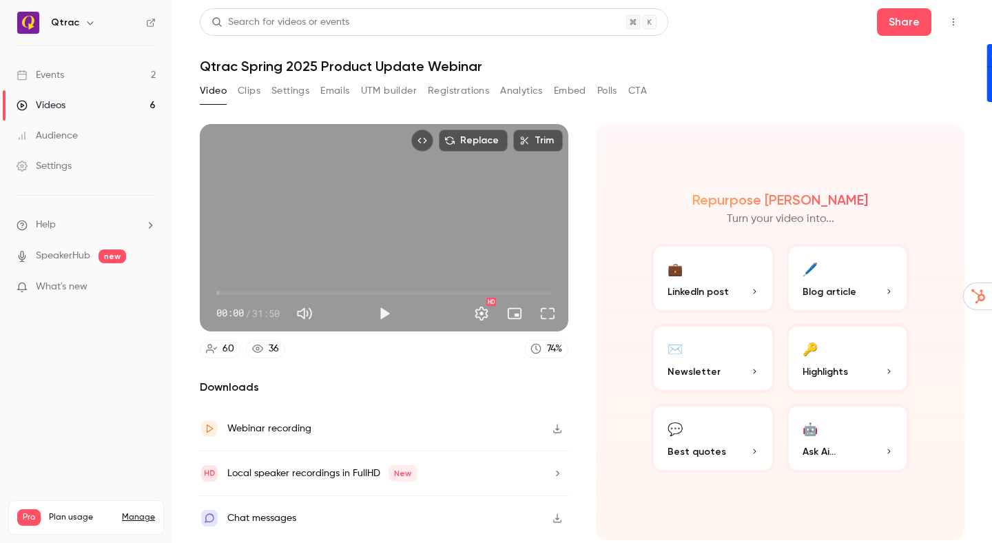
click at [464, 92] on button "Registrations" at bounding box center [458, 91] width 61 height 22
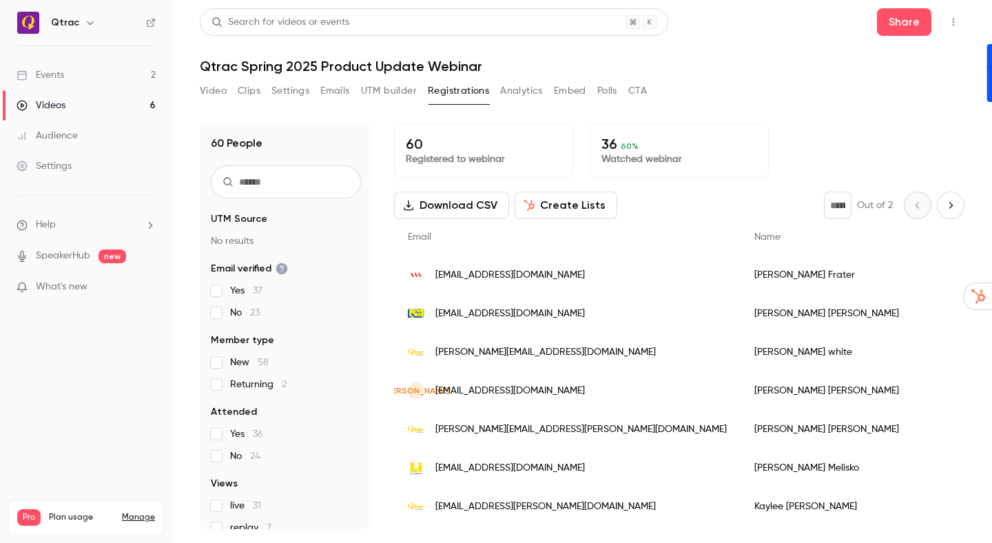
click at [61, 74] on div "Events" at bounding box center [41, 75] width 48 height 14
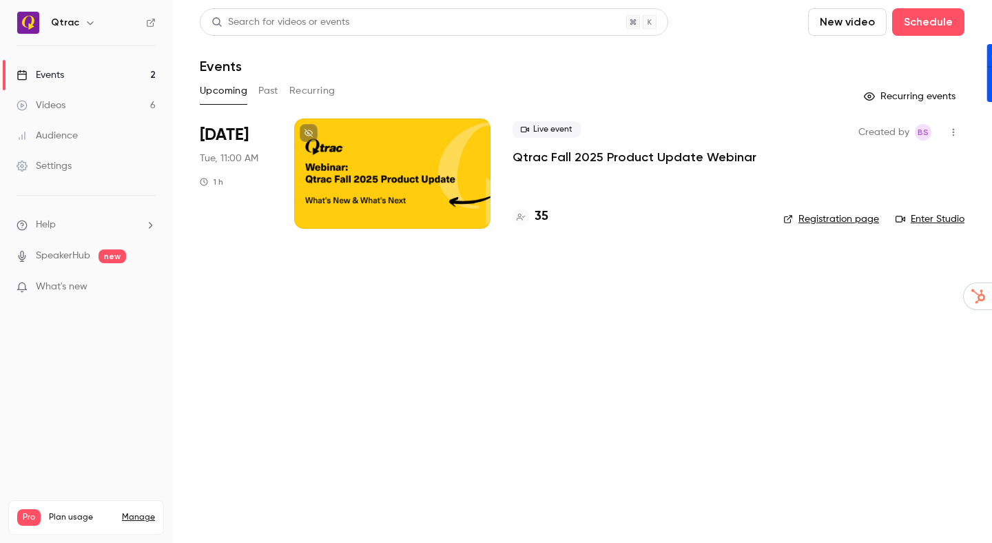
click at [458, 168] on div at bounding box center [392, 174] width 196 height 110
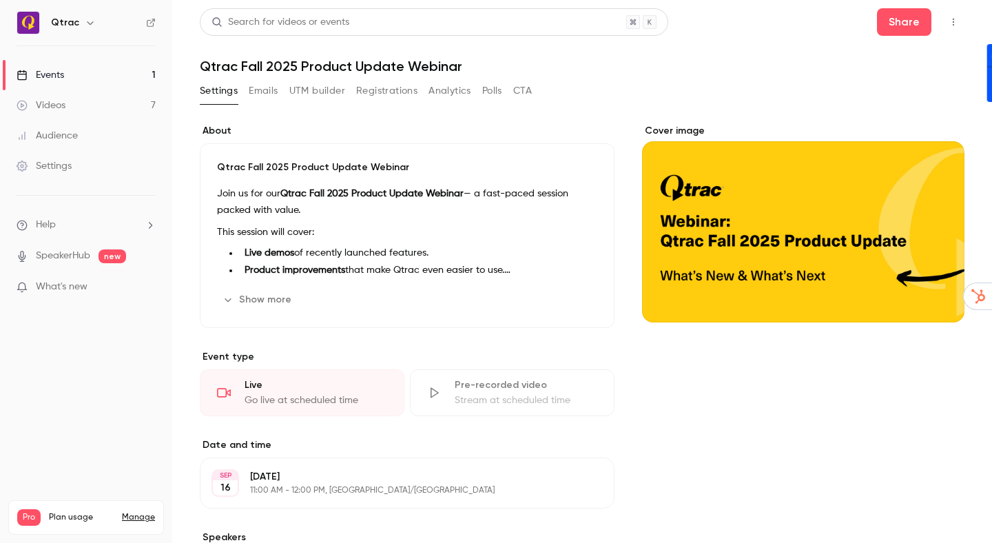
click at [387, 91] on button "Registrations" at bounding box center [386, 91] width 61 height 22
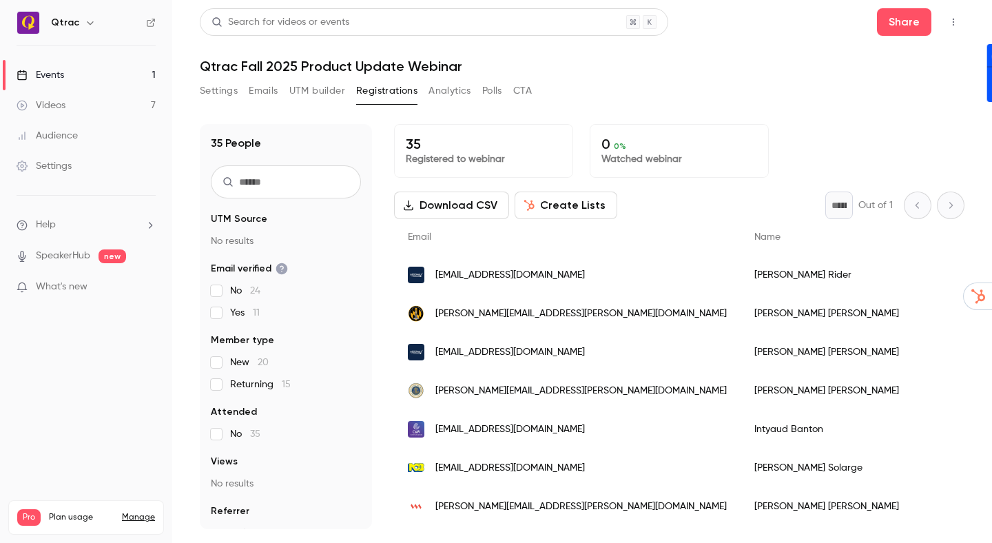
click at [764, 63] on h1 "Qtrac Fall 2025 Product Update Webinar" at bounding box center [582, 66] width 765 height 17
click at [749, 50] on header "Search for videos or events Share Qtrac Fall 2025 Product Update Webinar" at bounding box center [582, 41] width 765 height 66
click at [769, 80] on div "Settings Emails UTM builder Registrations Analytics Polls CTA" at bounding box center [582, 94] width 765 height 28
click at [801, 72] on h1 "Qtrac Fall 2025 Product Update Webinar" at bounding box center [582, 66] width 765 height 17
click at [55, 71] on div "Events" at bounding box center [41, 75] width 48 height 14
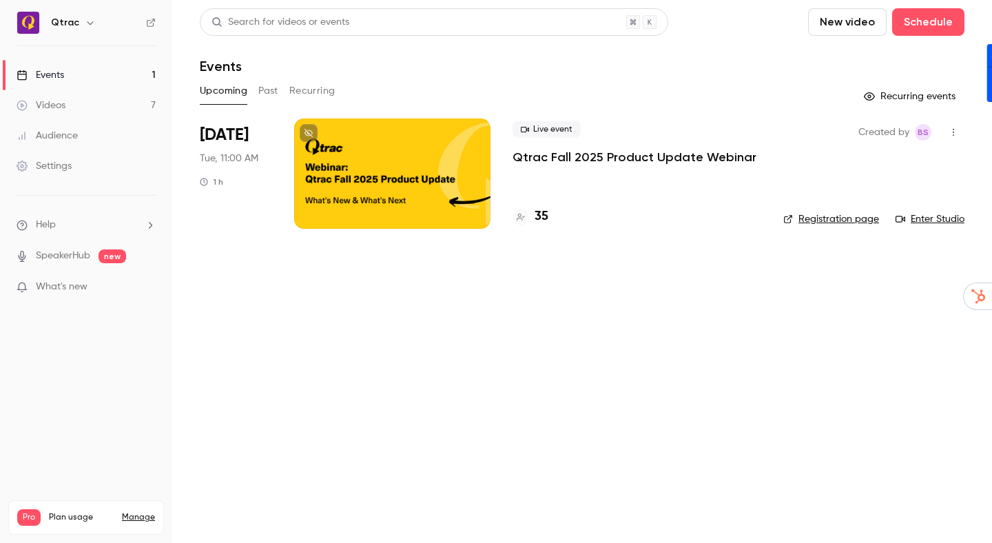
click at [402, 161] on div at bounding box center [392, 174] width 196 height 110
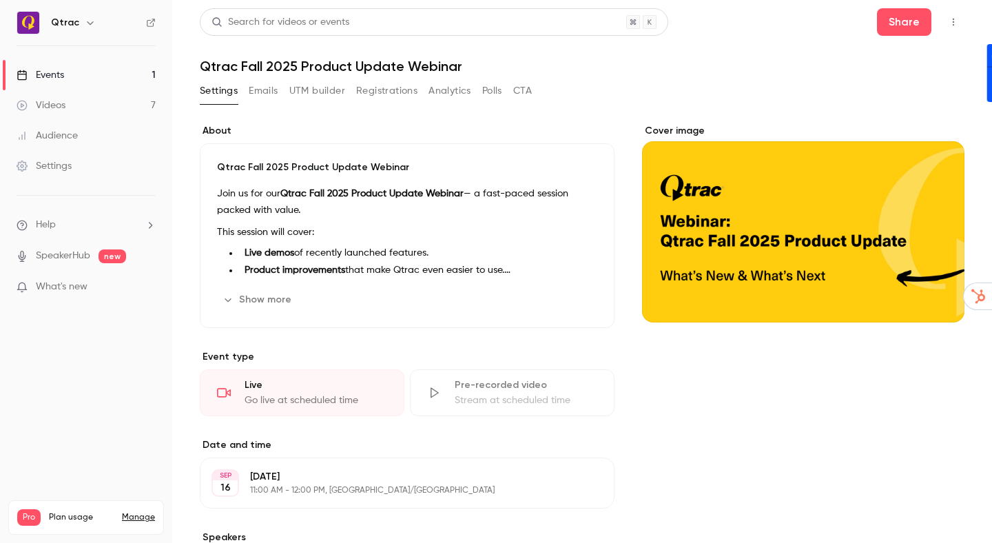
click at [939, 296] on icon "Cover image" at bounding box center [939, 297] width 15 height 11
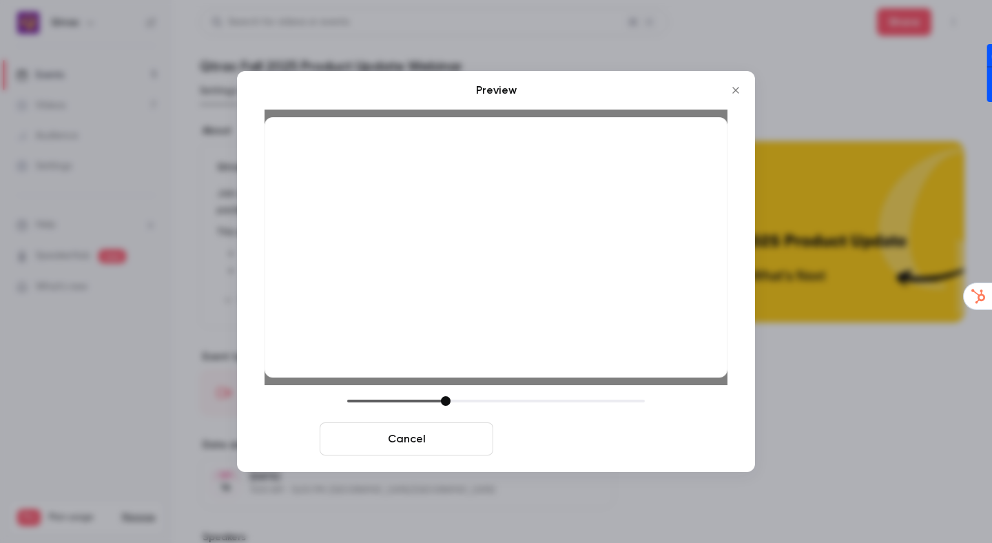
click at [582, 440] on button "Save cover" at bounding box center [586, 438] width 174 height 33
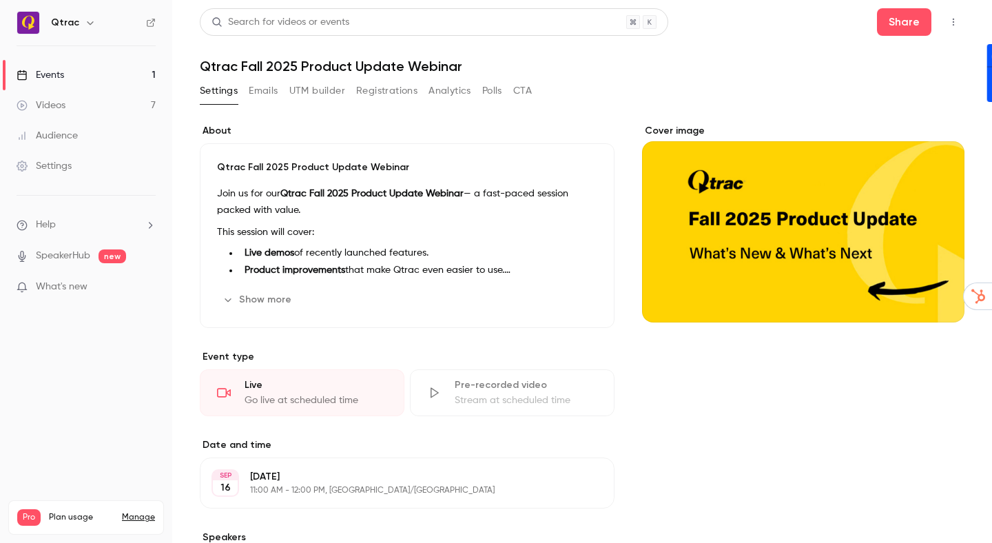
click at [778, 59] on h1 "Qtrac Fall 2025 Product Update Webinar" at bounding box center [582, 66] width 765 height 17
click at [270, 300] on button "Show more" at bounding box center [258, 300] width 83 height 22
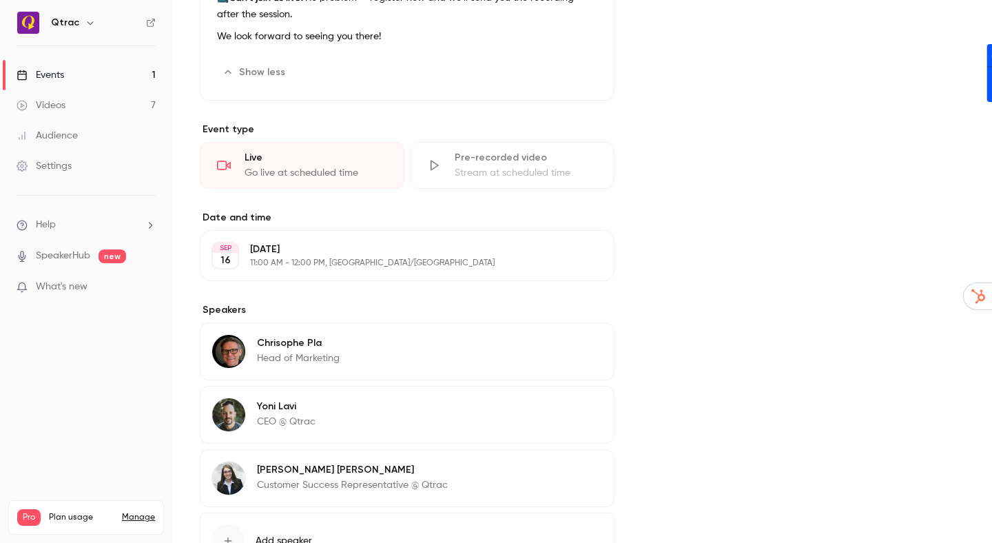
scroll to position [478, 0]
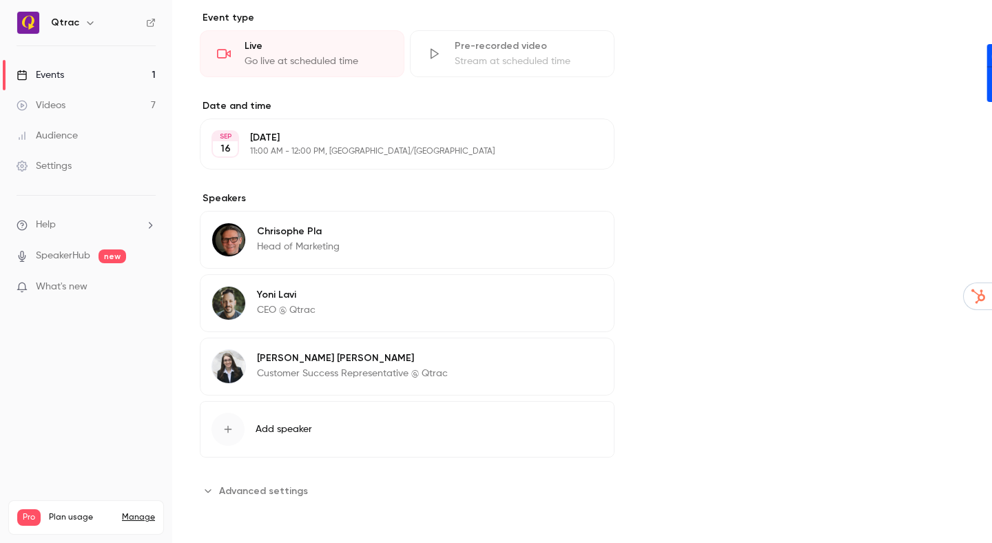
click at [139, 226] on li "Help" at bounding box center [86, 225] width 139 height 14
click at [216, 211] on link "Talk to us" at bounding box center [253, 210] width 151 height 37
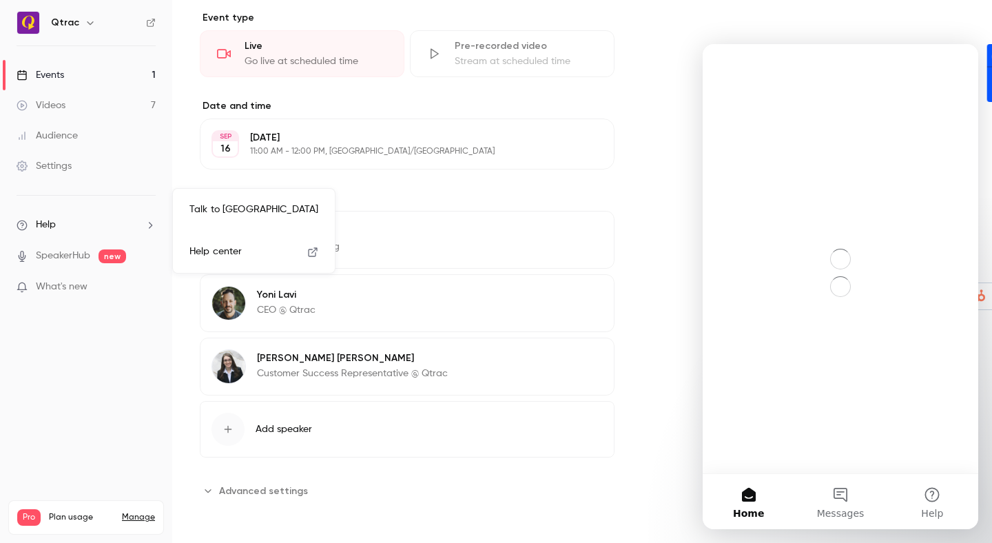
scroll to position [0, 0]
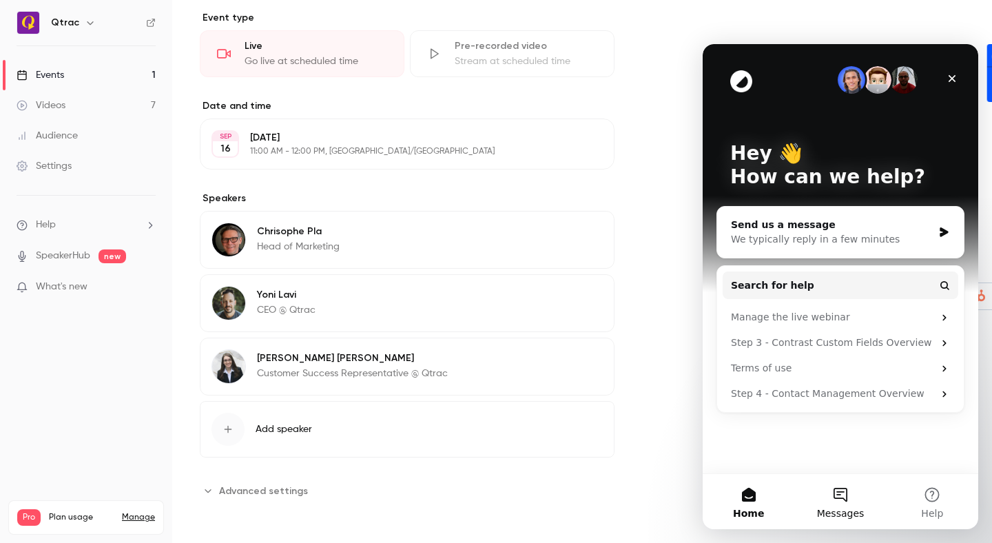
click at [846, 502] on button "Messages" at bounding box center [841, 501] width 92 height 55
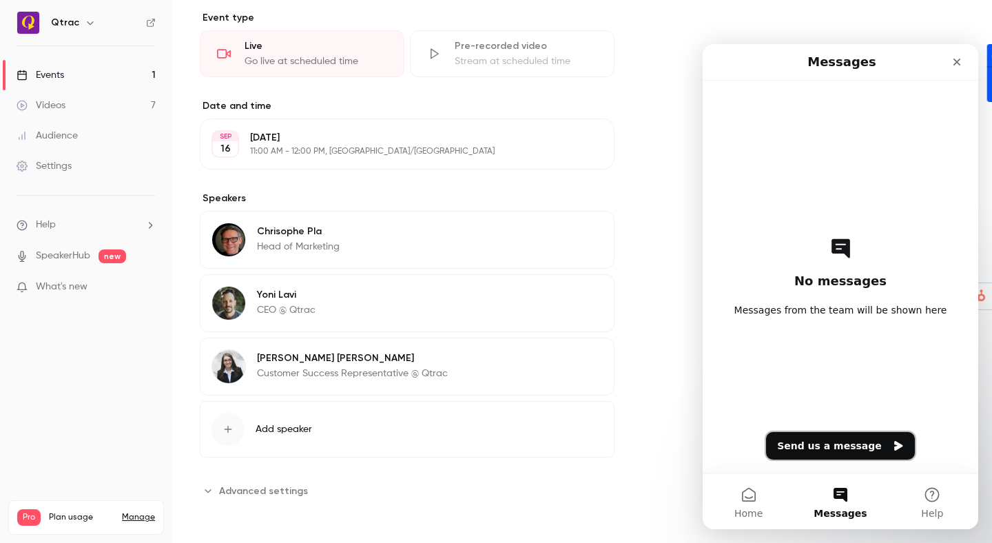
click at [831, 445] on button "Send us a message" at bounding box center [840, 446] width 149 height 28
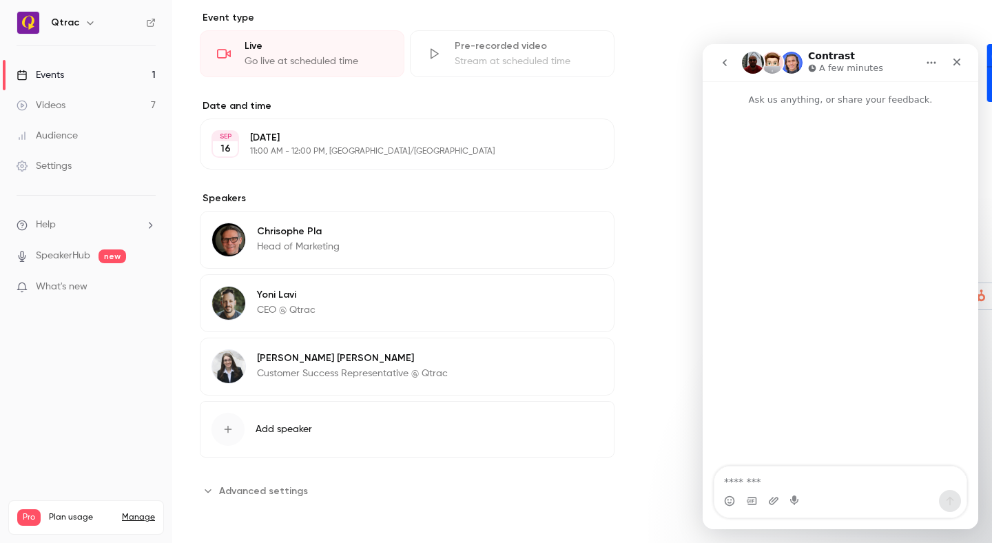
click at [846, 482] on textarea "Message…" at bounding box center [841, 478] width 252 height 23
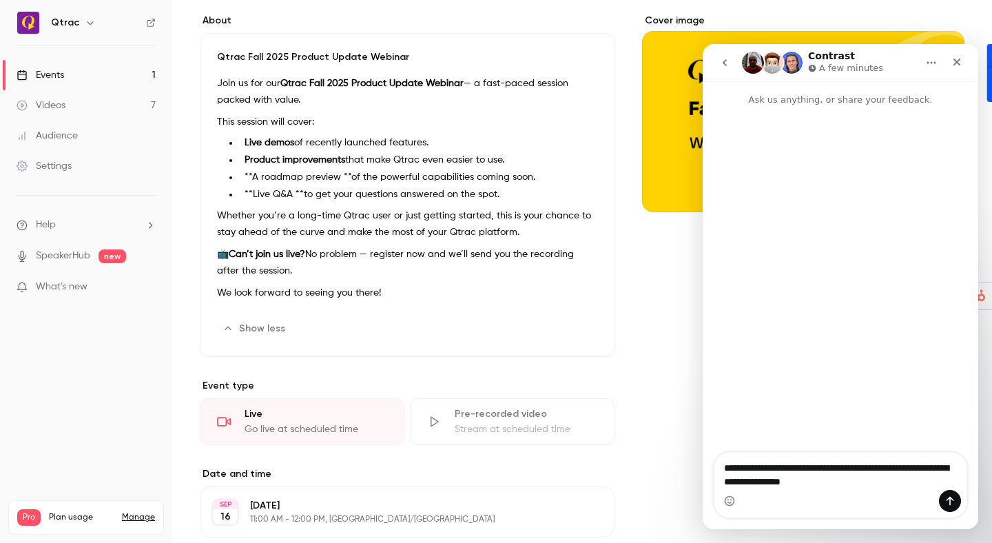
scroll to position [120, 0]
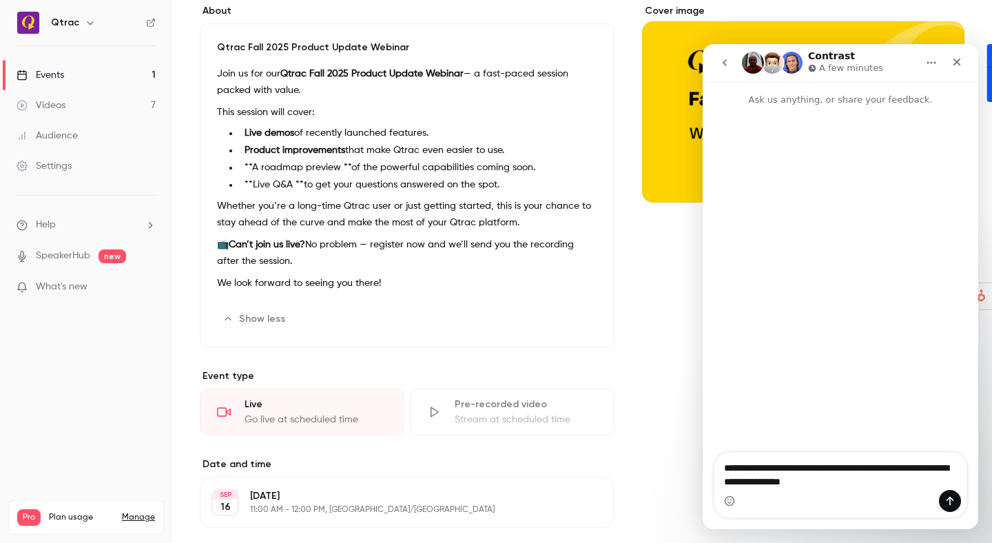
click at [864, 480] on textarea "**********" at bounding box center [841, 471] width 252 height 37
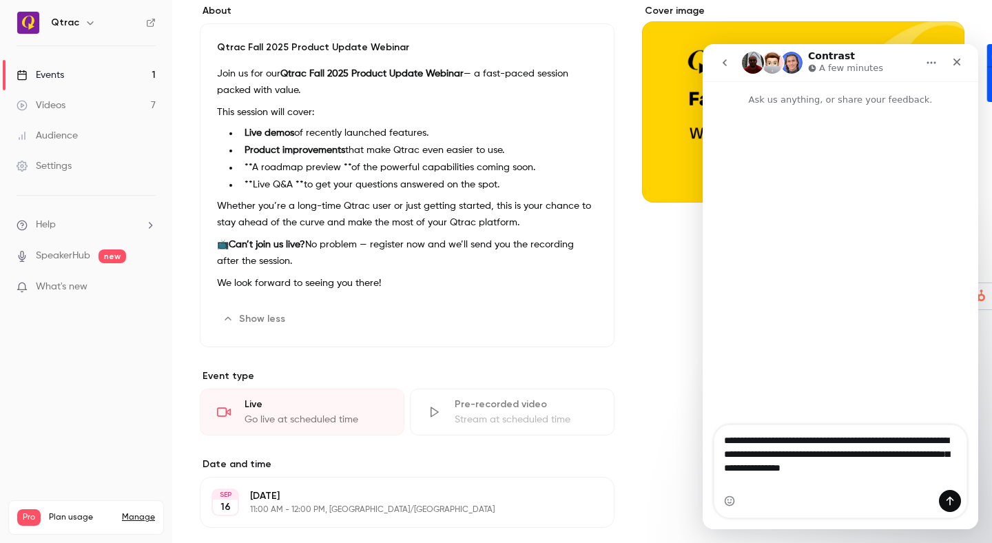
drag, startPoint x: 854, startPoint y: 456, endPoint x: 931, endPoint y: 453, distance: 77.2
click at [931, 453] on textarea "**********" at bounding box center [841, 450] width 252 height 51
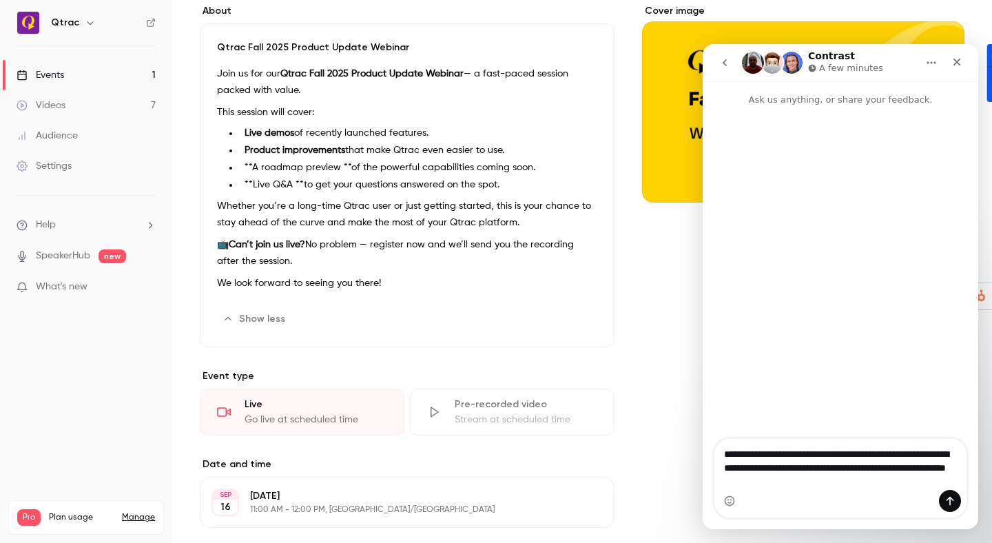
click at [851, 456] on textarea "**********" at bounding box center [841, 464] width 252 height 51
click at [865, 468] on textarea "**********" at bounding box center [841, 464] width 252 height 51
click at [778, 484] on textarea "**********" at bounding box center [841, 457] width 252 height 65
drag, startPoint x: 870, startPoint y: 455, endPoint x: 757, endPoint y: 471, distance: 113.5
click at [757, 471] on textarea "**********" at bounding box center [841, 457] width 252 height 65
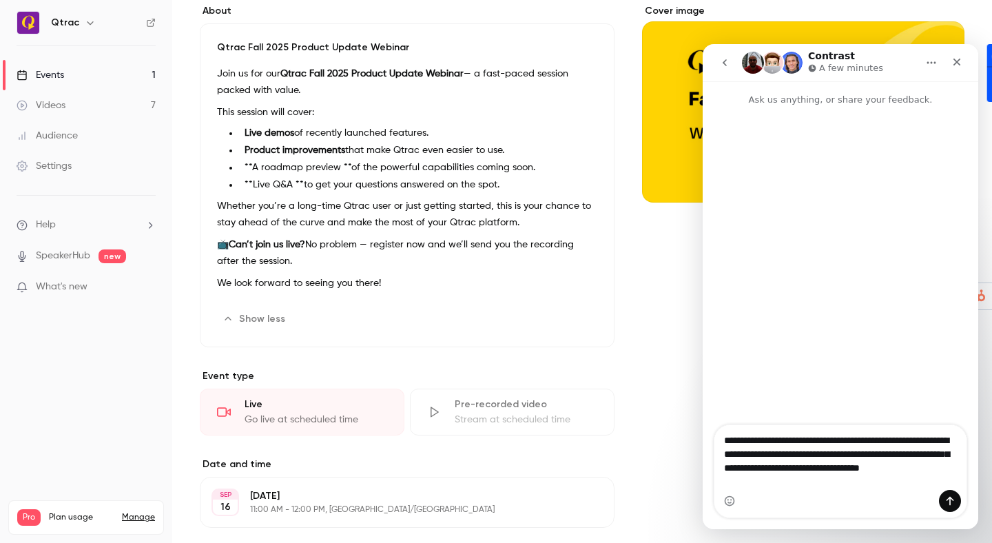
click at [843, 488] on textarea "**********" at bounding box center [841, 457] width 252 height 65
drag, startPoint x: 762, startPoint y: 484, endPoint x: 824, endPoint y: 482, distance: 62.0
click at [824, 482] on textarea "**********" at bounding box center [841, 457] width 252 height 65
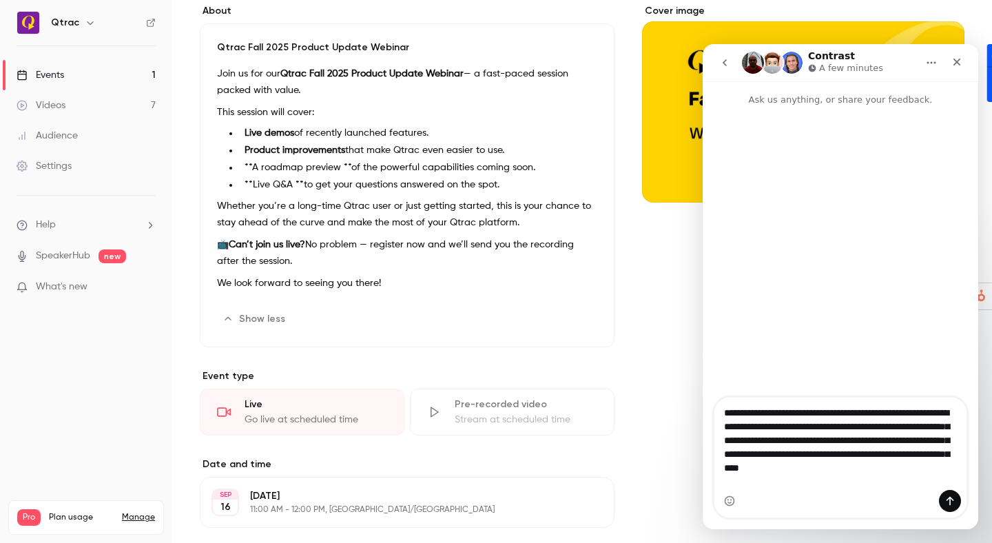
type textarea "**********"
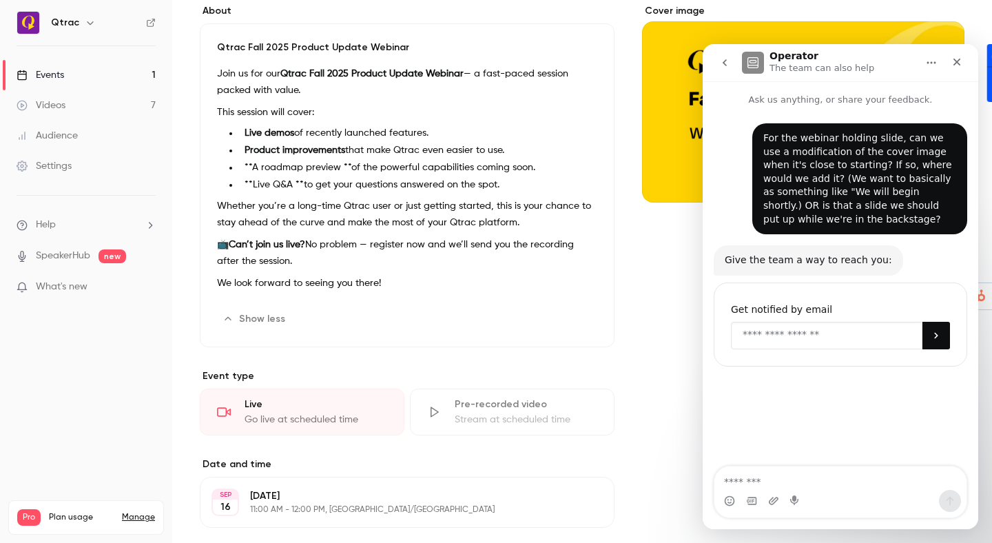
click at [807, 334] on input "Enter your email" at bounding box center [827, 336] width 192 height 28
type input "**********"
click at [958, 61] on icon "Close" at bounding box center [958, 63] width 8 height 8
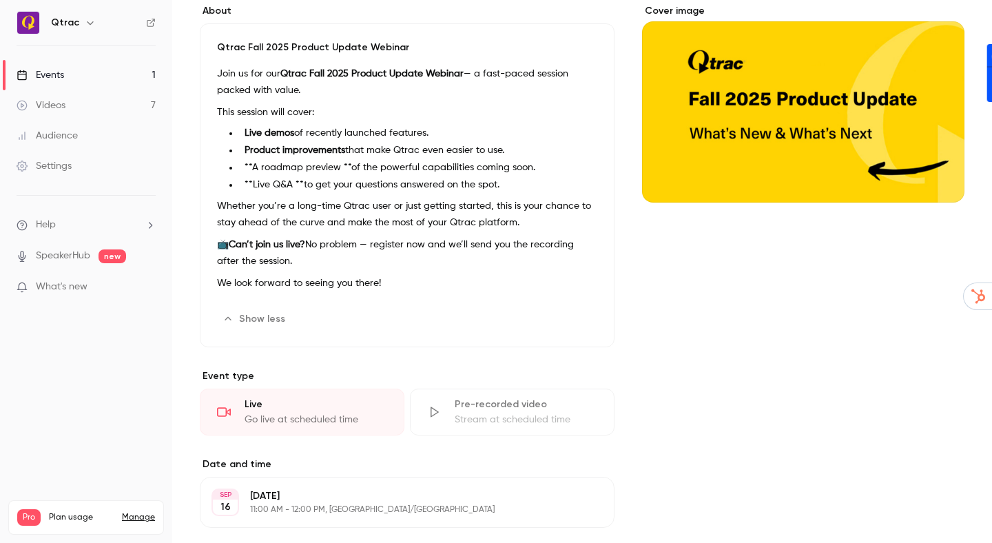
scroll to position [0, 0]
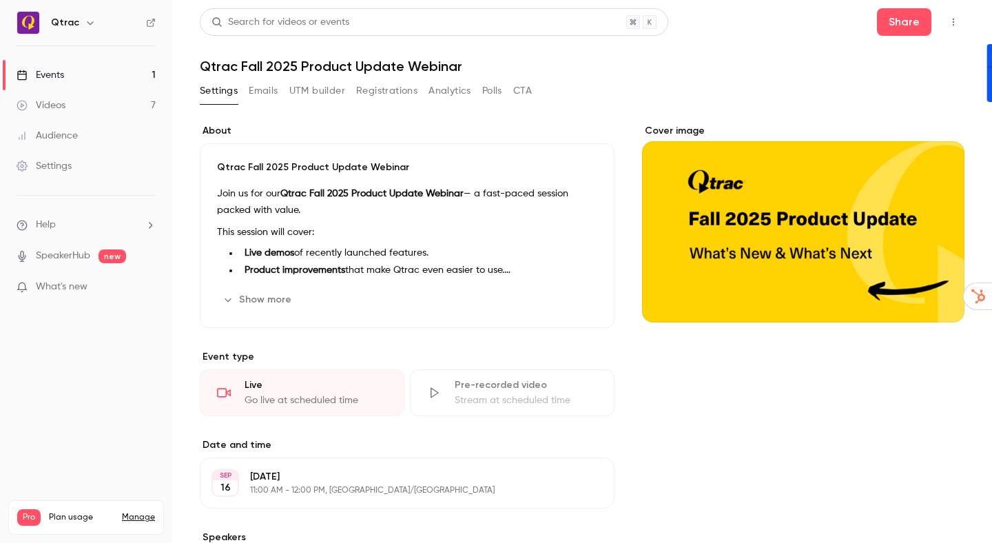
click at [378, 91] on button "Registrations" at bounding box center [386, 91] width 61 height 22
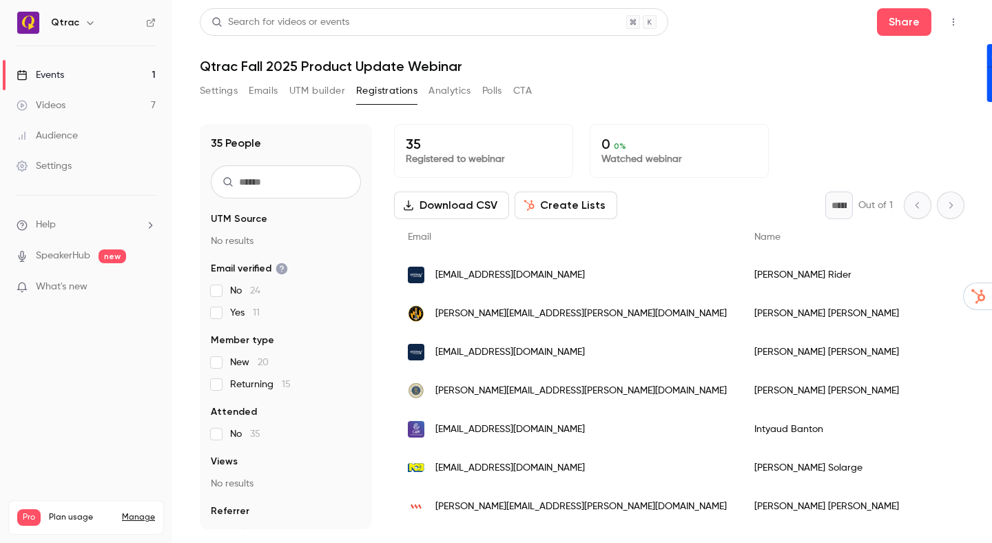
click at [741, 55] on header "Search for videos or events Share Qtrac Fall 2025 Product Update Webinar" at bounding box center [582, 41] width 765 height 66
